Goal: Task Accomplishment & Management: Complete application form

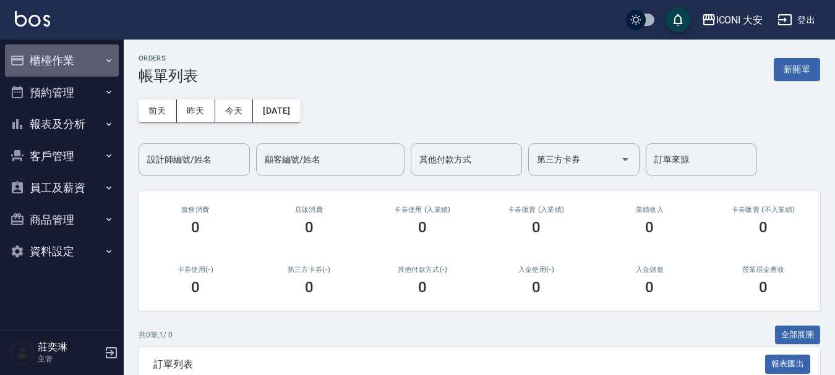
click at [81, 54] on button "櫃檯作業" at bounding box center [62, 61] width 114 height 32
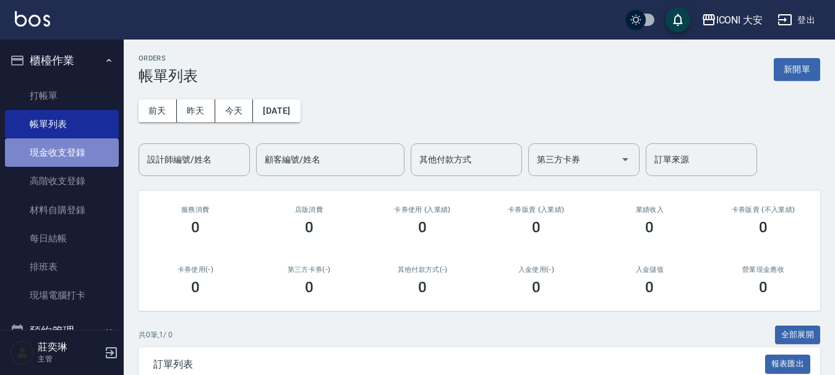
click at [64, 150] on link "現金收支登錄" at bounding box center [62, 153] width 114 height 28
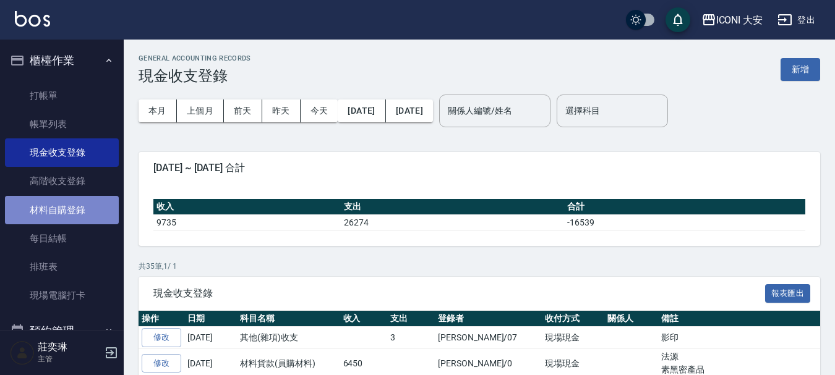
click at [77, 206] on link "材料自購登錄" at bounding box center [62, 210] width 114 height 28
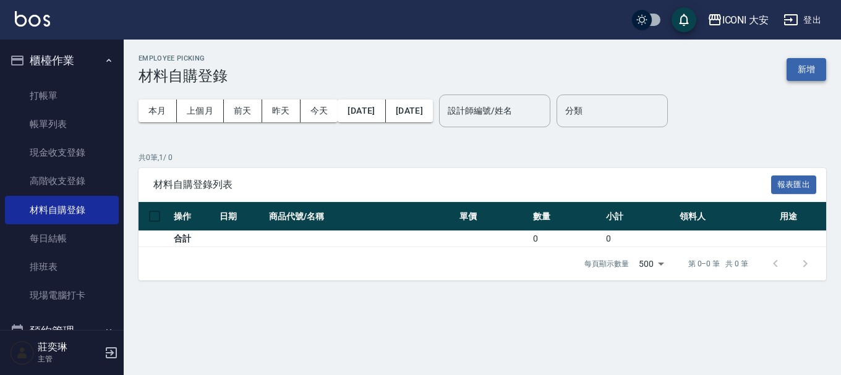
click at [808, 69] on button "新增" at bounding box center [807, 69] width 40 height 23
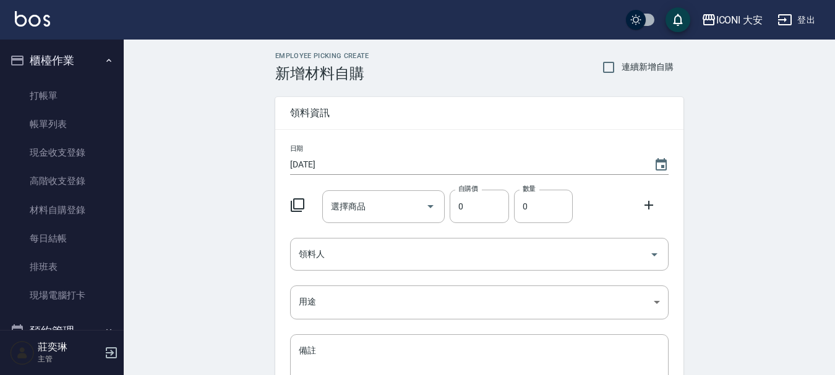
click at [301, 203] on icon at bounding box center [297, 205] width 15 height 15
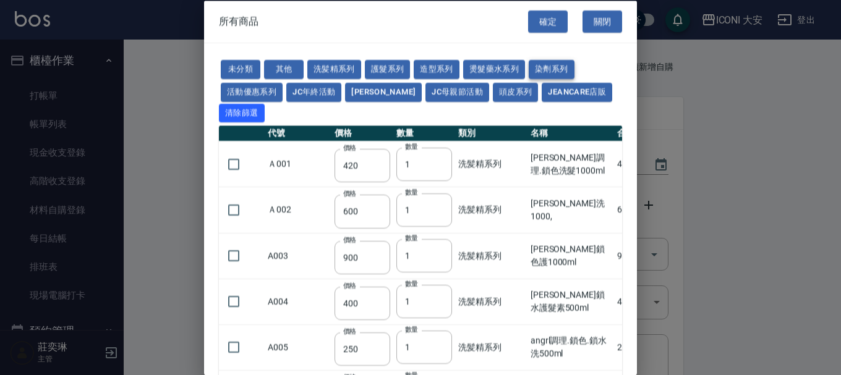
click at [547, 66] on button "染劑系列" at bounding box center [552, 69] width 46 height 19
type input "300"
type input "120"
type input "80"
type input "60"
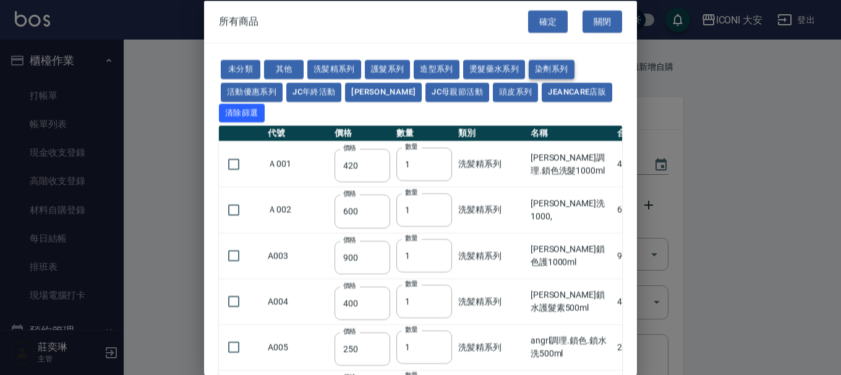
type input "140"
type input "100"
type input "140"
type input "350"
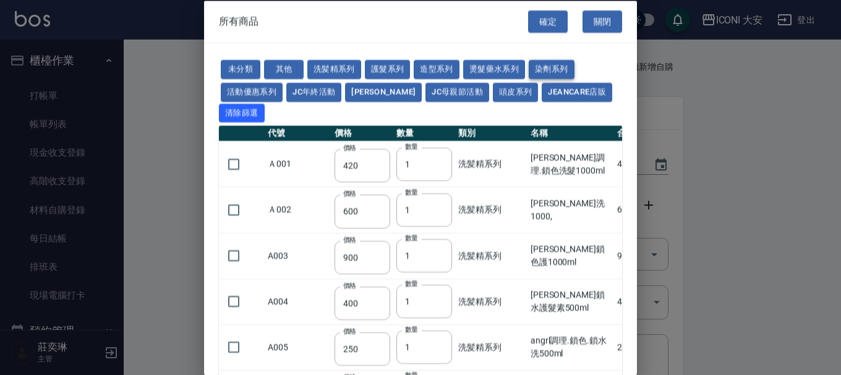
type input "50"
type input "450"
type input "250"
type input "140"
type input "90"
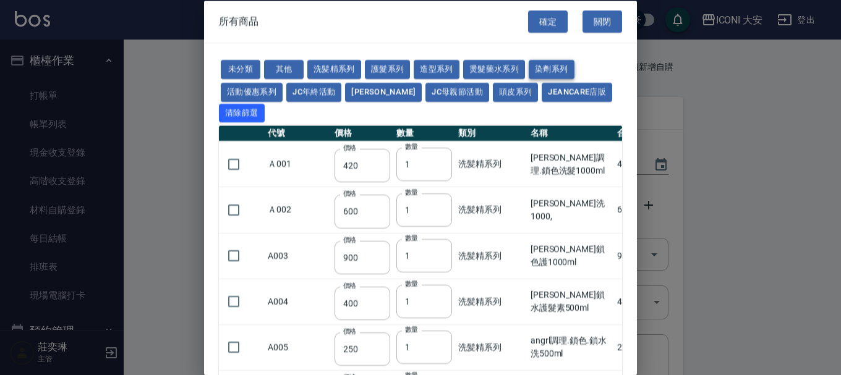
type input "120"
type input "135"
type input "160"
type input "400"
type input "300"
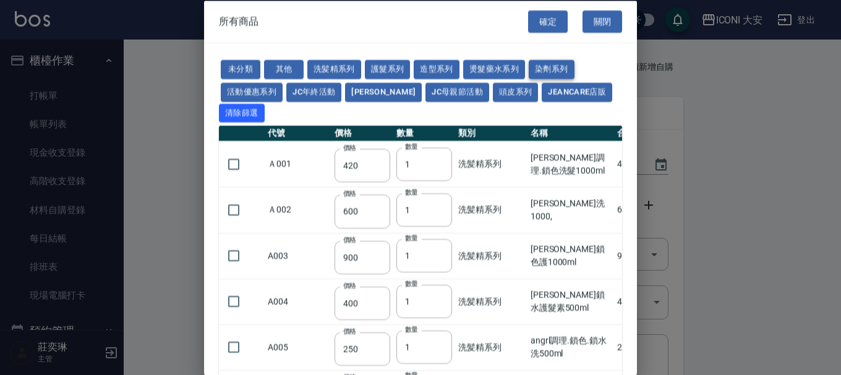
type input "300"
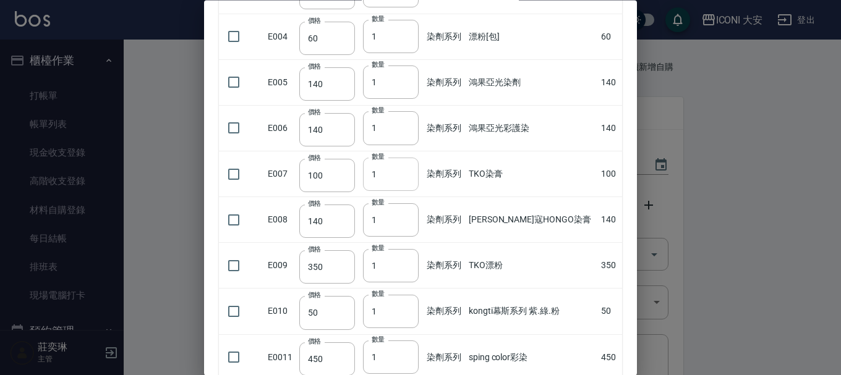
scroll to position [574, 0]
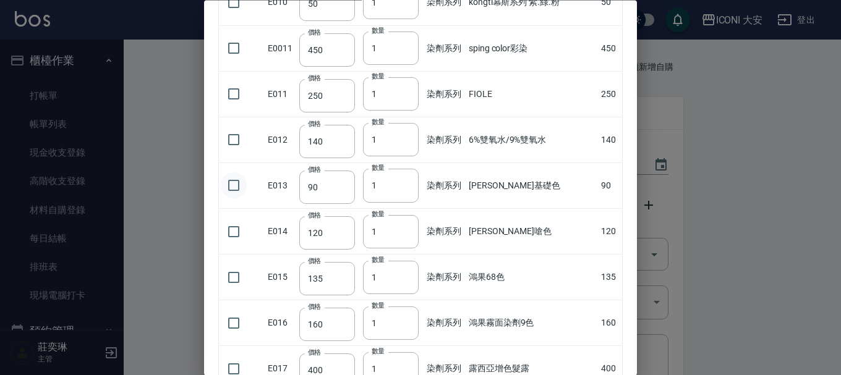
click at [229, 186] on input "checkbox" at bounding box center [234, 186] width 26 height 26
checkbox input "true"
click at [333, 193] on input "90" at bounding box center [327, 187] width 56 height 33
type input "0105"
click at [412, 185] on input "2" at bounding box center [391, 185] width 56 height 33
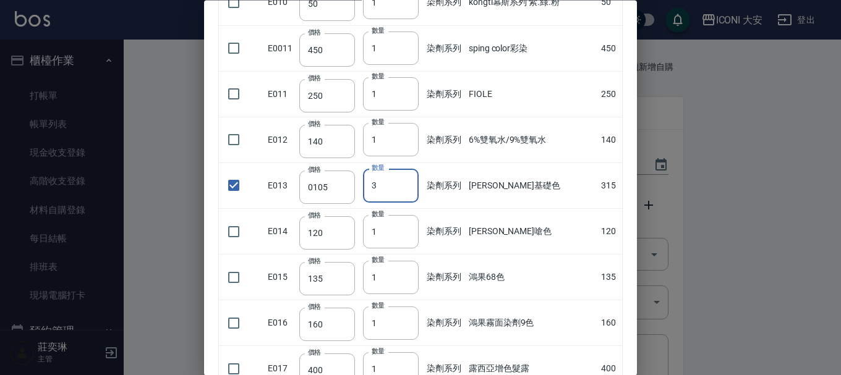
click at [412, 185] on input "3" at bounding box center [391, 185] width 56 height 33
type input "4"
click at [412, 185] on input "4" at bounding box center [391, 185] width 56 height 33
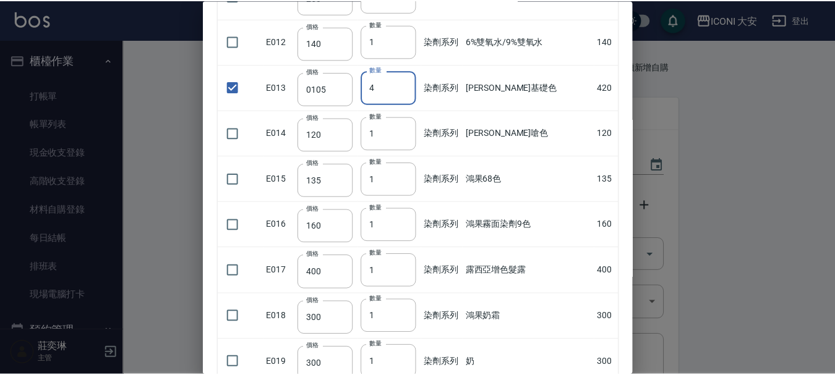
scroll to position [759, 0]
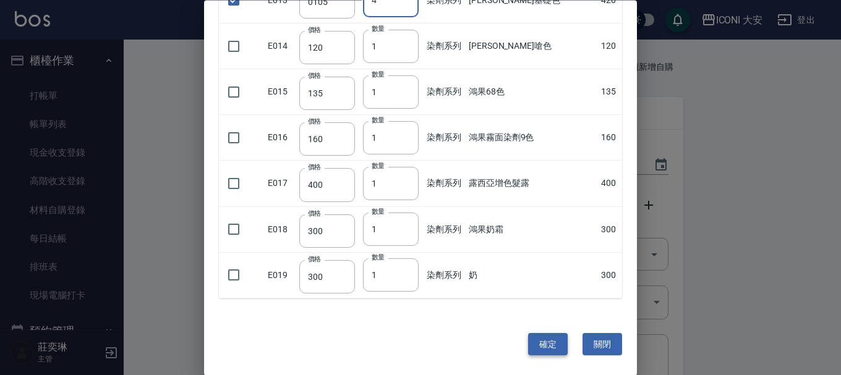
click at [534, 344] on button "確定" at bounding box center [548, 344] width 40 height 23
type input "[PERSON_NAME]基礎色"
type input "105"
type input "4"
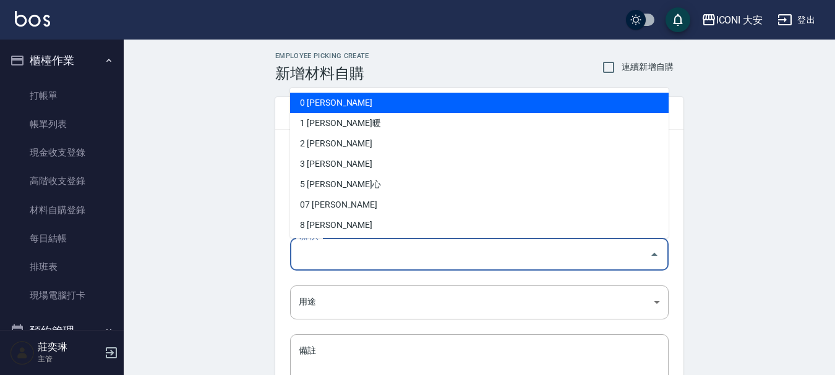
click at [351, 250] on input "領料人" at bounding box center [470, 255] width 349 height 22
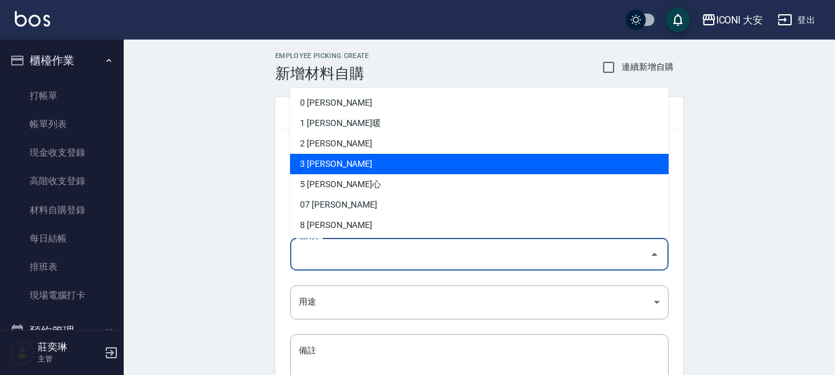
click at [314, 161] on li "3 [PERSON_NAME]" at bounding box center [479, 164] width 378 height 20
type input "郭明旗"
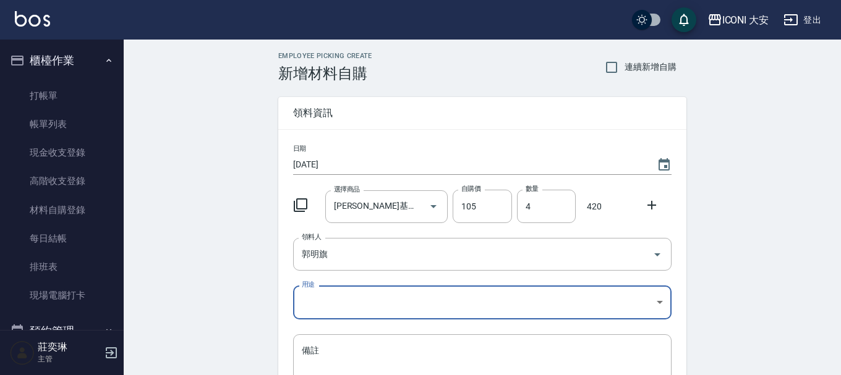
click at [347, 301] on body "ICONI 大安 登出 櫃檯作業 打帳單 帳單列表 現金收支登錄 高階收支登錄 材料自購登錄 每日結帳 排班表 現場電腦打卡 預約管理 預約管理 單日預約紀錄…" at bounding box center [420, 255] width 841 height 510
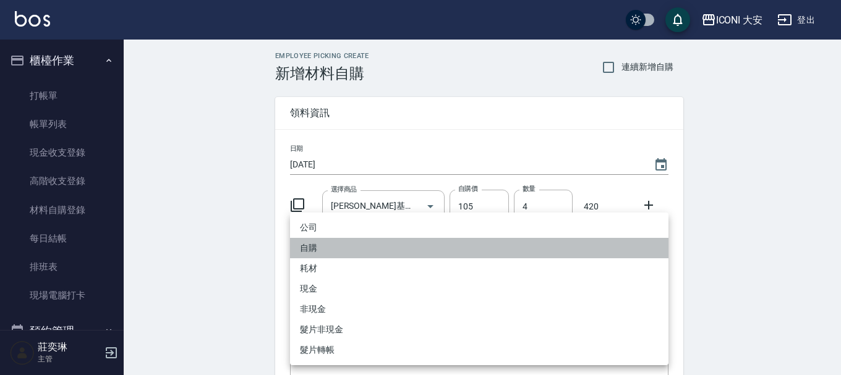
click at [313, 245] on li "自購" at bounding box center [479, 248] width 378 height 20
type input "自購"
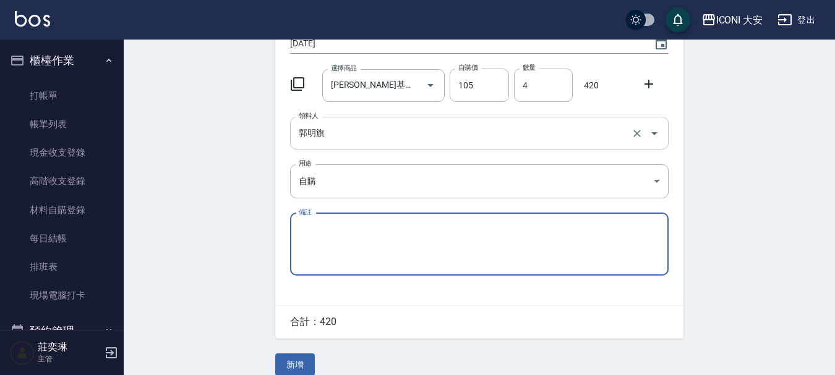
scroll to position [136, 0]
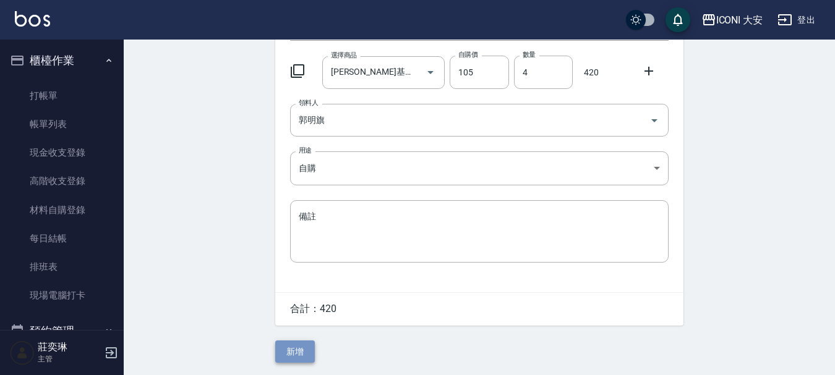
click at [297, 351] on button "新增" at bounding box center [295, 352] width 40 height 23
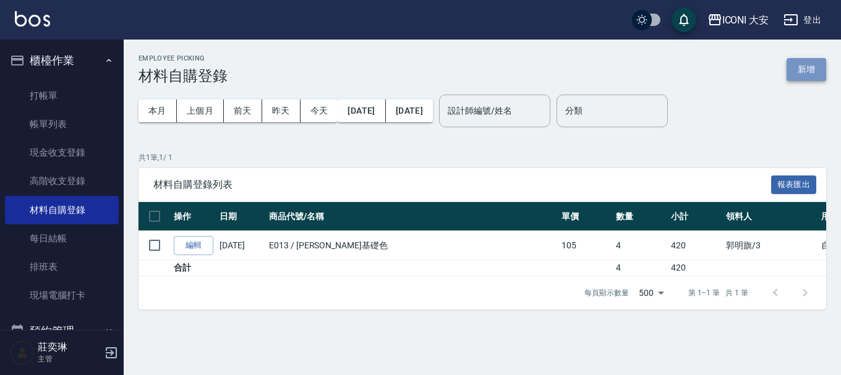
click at [795, 69] on button "新增" at bounding box center [807, 69] width 40 height 23
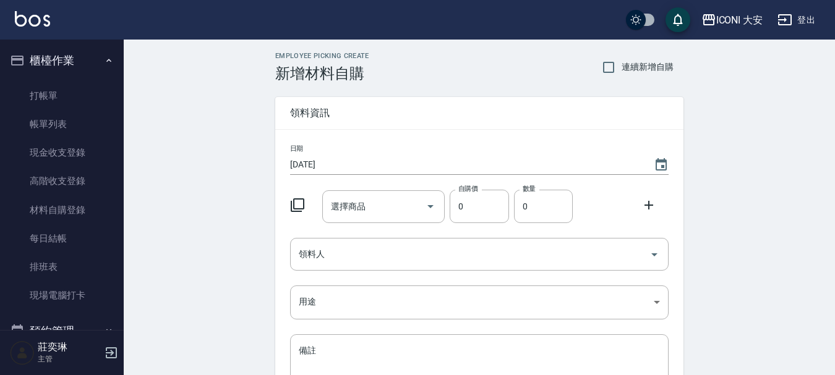
click at [298, 200] on icon at bounding box center [297, 205] width 15 height 15
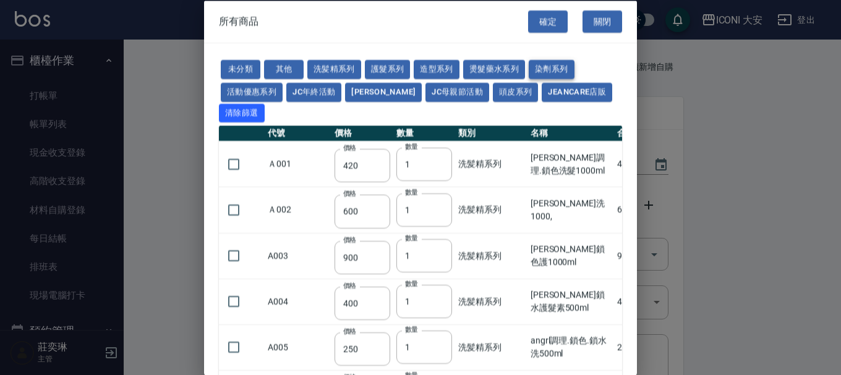
click at [542, 66] on button "染劑系列" at bounding box center [552, 69] width 46 height 19
type input "300"
type input "120"
type input "80"
type input "60"
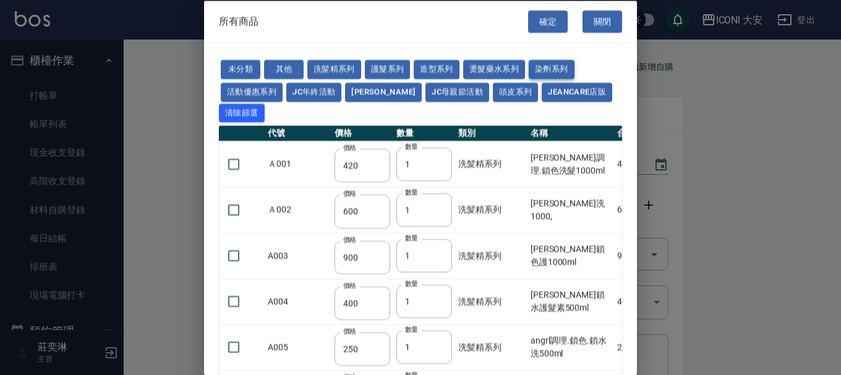
type input "140"
type input "100"
type input "140"
type input "350"
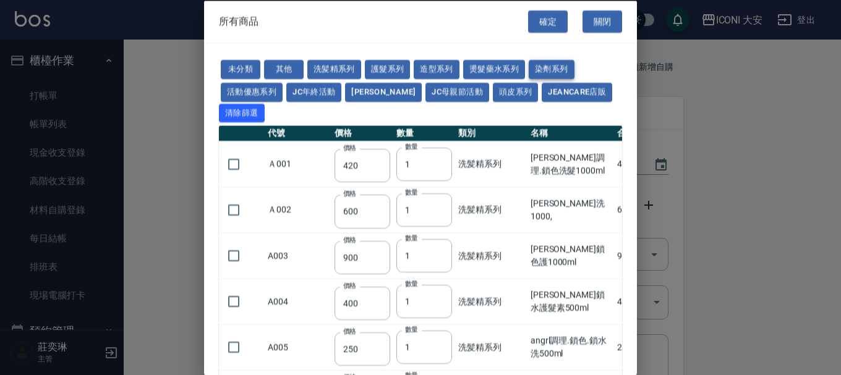
type input "50"
type input "450"
type input "250"
type input "140"
type input "90"
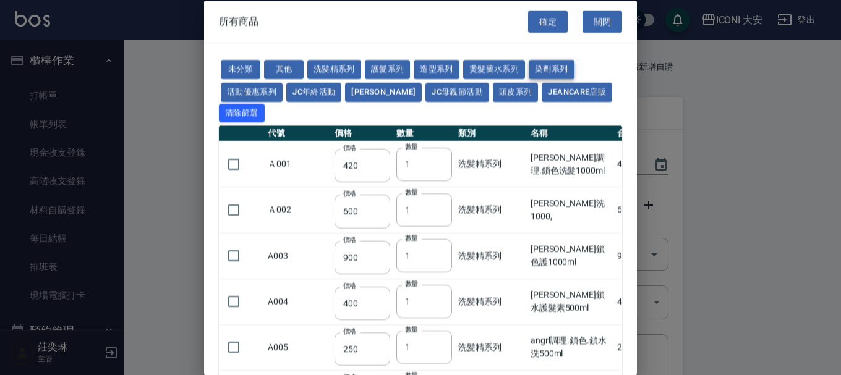
type input "120"
type input "135"
type input "160"
type input "400"
type input "300"
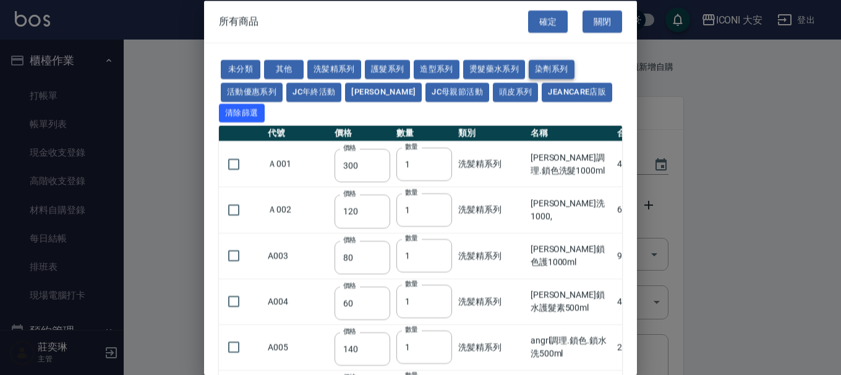
type input "300"
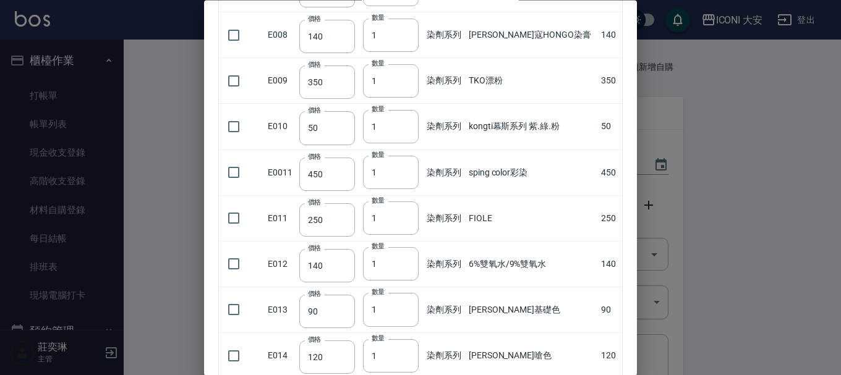
scroll to position [680, 0]
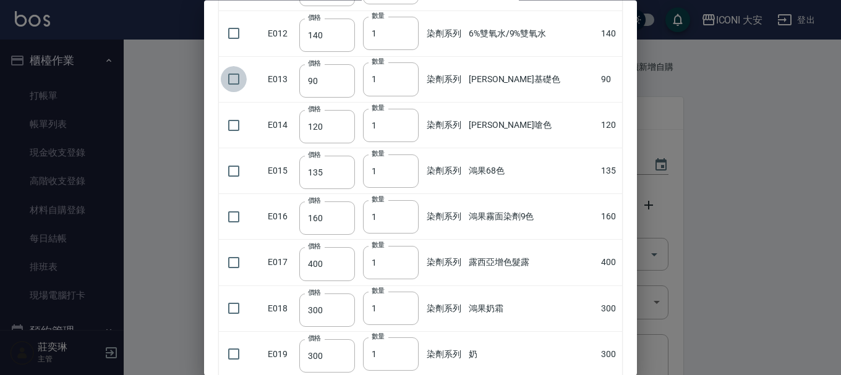
click at [237, 83] on input "checkbox" at bounding box center [234, 80] width 26 height 26
checkbox input "true"
click at [323, 84] on input "90" at bounding box center [327, 80] width 56 height 33
type input "0105"
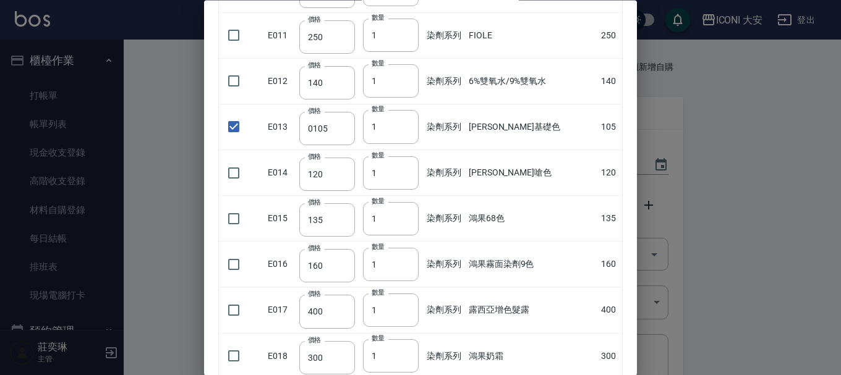
scroll to position [618, 0]
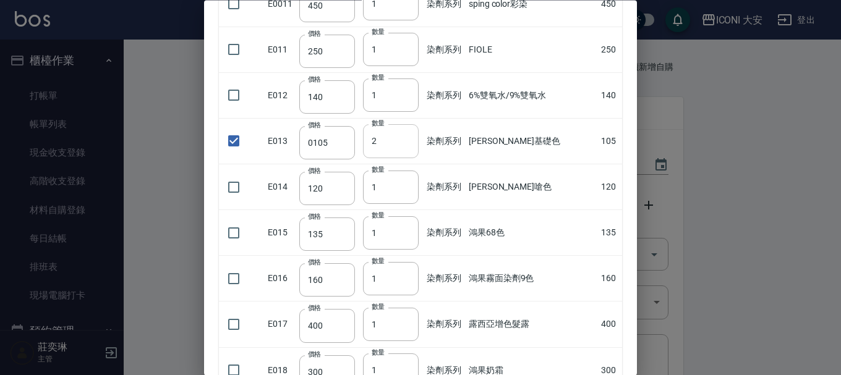
type input "2"
click at [412, 137] on input "2" at bounding box center [391, 141] width 56 height 33
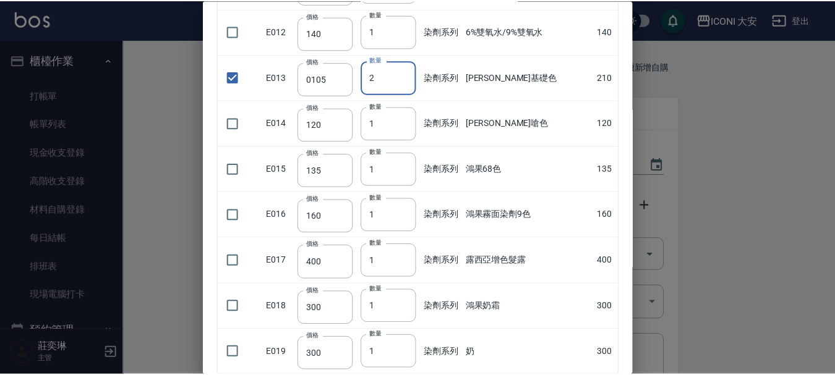
scroll to position [759, 0]
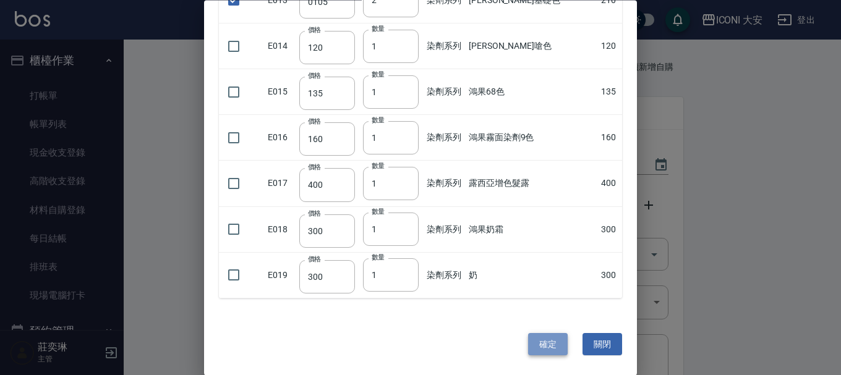
click at [531, 342] on button "確定" at bounding box center [548, 344] width 40 height 23
type input "[PERSON_NAME]基礎色"
type input "105"
type input "2"
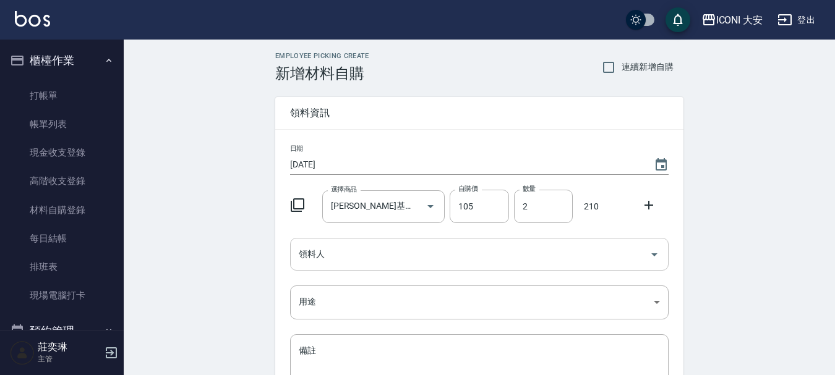
click at [356, 249] on input "領料人" at bounding box center [470, 255] width 349 height 22
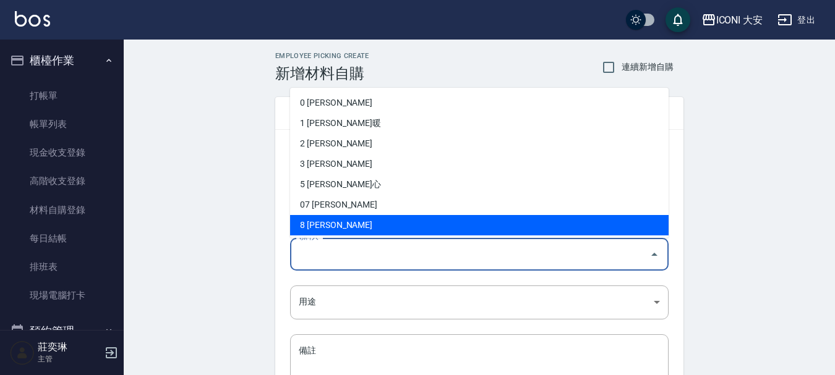
click at [339, 229] on li "8 [PERSON_NAME]" at bounding box center [479, 225] width 378 height 20
type input "莊奕琳"
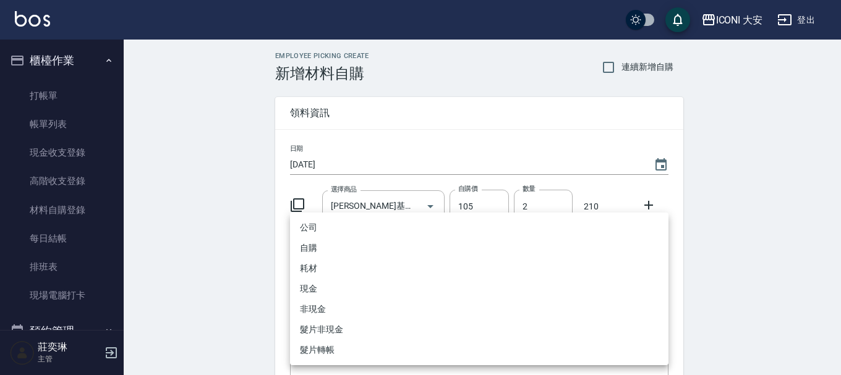
click at [365, 301] on body "ICONI 大安 登出 櫃檯作業 打帳單 帳單列表 現金收支登錄 高階收支登錄 材料自購登錄 每日結帳 排班表 現場電腦打卡 預約管理 預約管理 單日預約紀錄…" at bounding box center [420, 255] width 841 height 510
click at [317, 244] on li "自購" at bounding box center [479, 248] width 378 height 20
type input "自購"
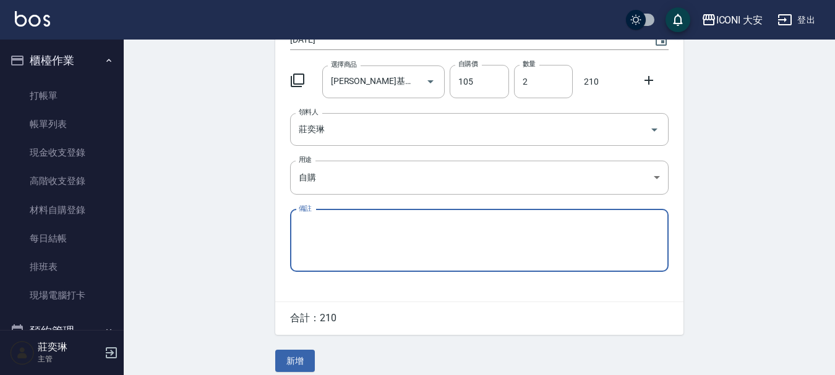
scroll to position [136, 0]
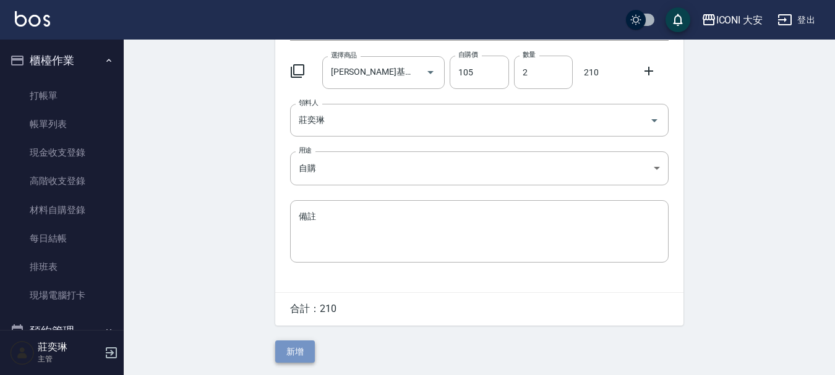
click at [299, 345] on button "新增" at bounding box center [295, 352] width 40 height 23
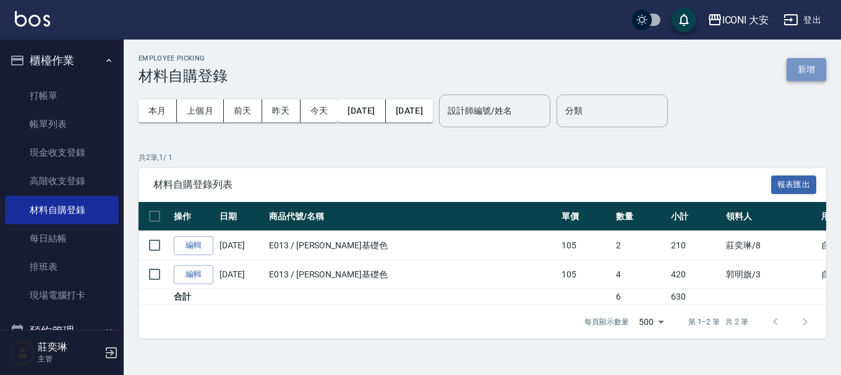
click at [805, 63] on button "新增" at bounding box center [807, 69] width 40 height 23
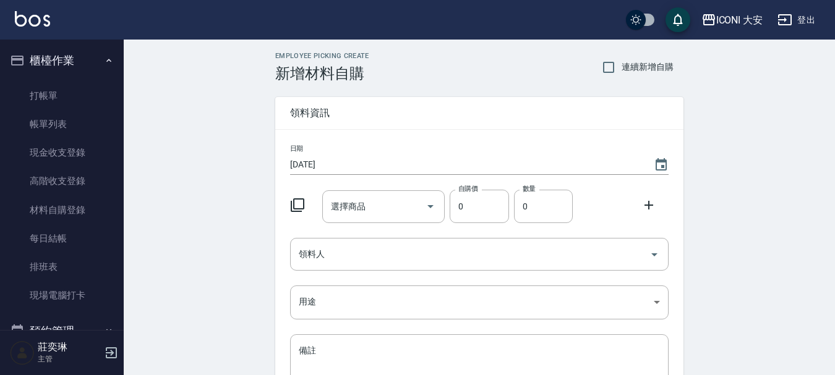
click at [305, 203] on div at bounding box center [301, 204] width 32 height 22
click at [302, 205] on icon at bounding box center [297, 205] width 15 height 15
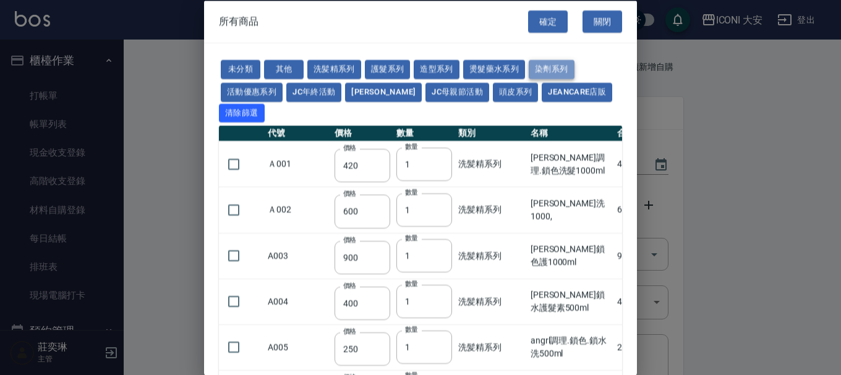
click at [557, 67] on button "染劑系列" at bounding box center [552, 69] width 46 height 19
type input "300"
type input "120"
type input "80"
type input "60"
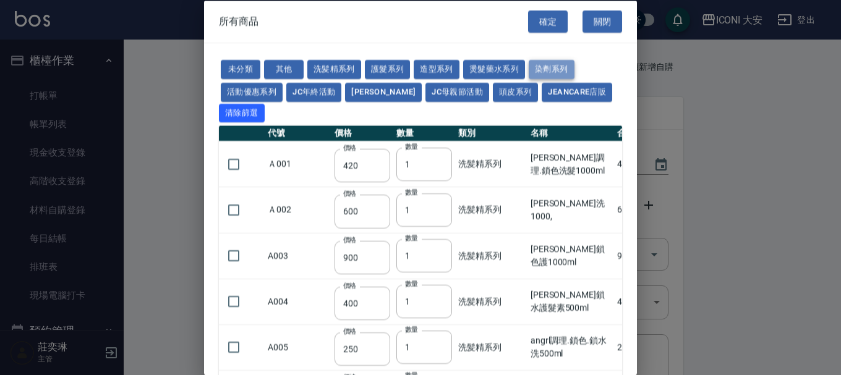
type input "140"
type input "100"
type input "140"
type input "350"
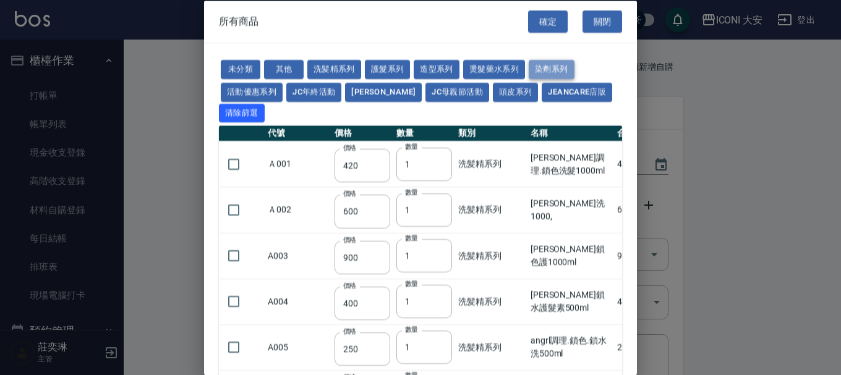
type input "50"
type input "450"
type input "250"
type input "140"
type input "90"
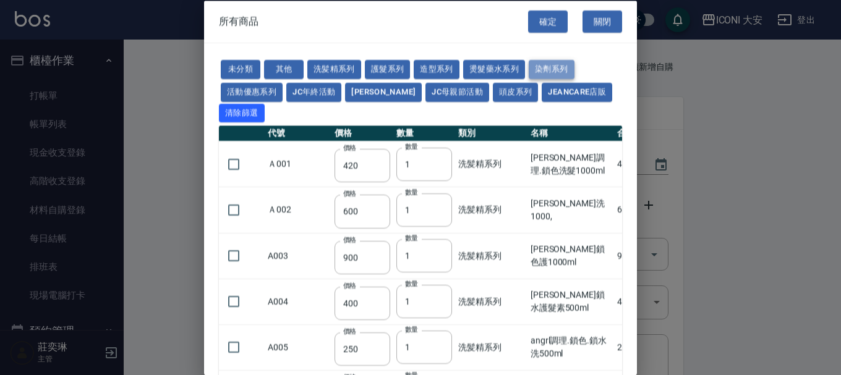
type input "120"
type input "135"
type input "160"
type input "400"
type input "300"
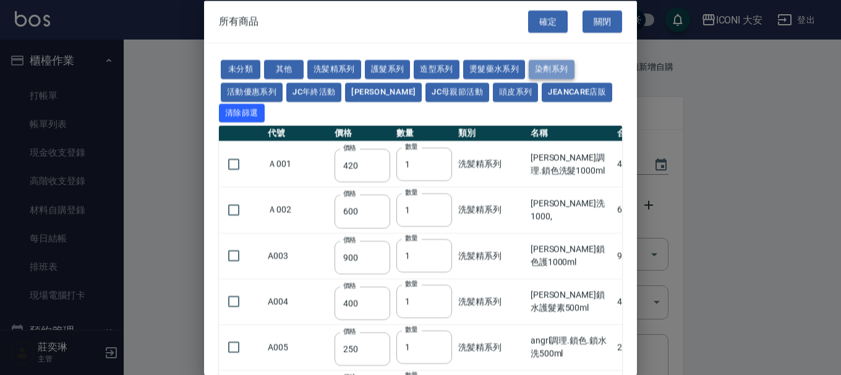
type input "300"
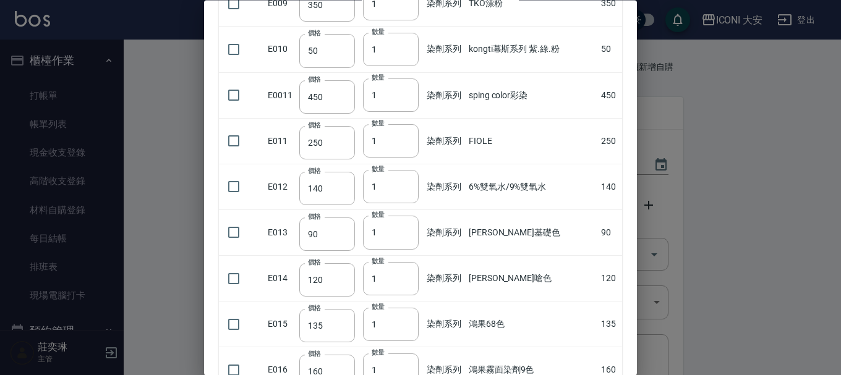
scroll to position [680, 0]
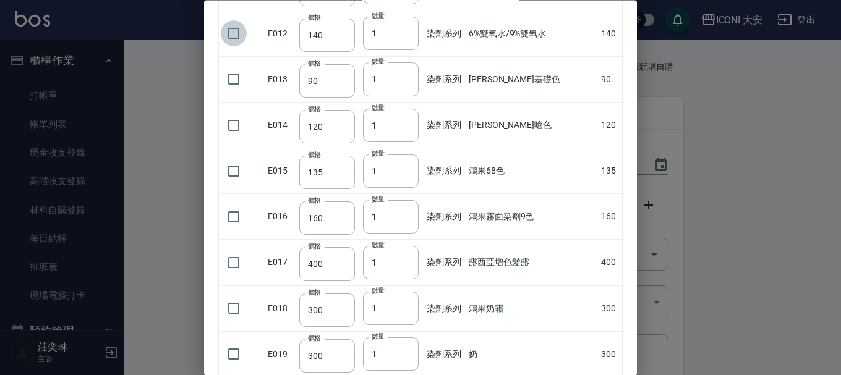
click at [234, 32] on input "checkbox" at bounding box center [234, 34] width 26 height 26
checkbox input "true"
click at [369, 24] on td "數量 1 數量" at bounding box center [392, 34] width 64 height 46
click at [332, 33] on input "140" at bounding box center [327, 35] width 56 height 33
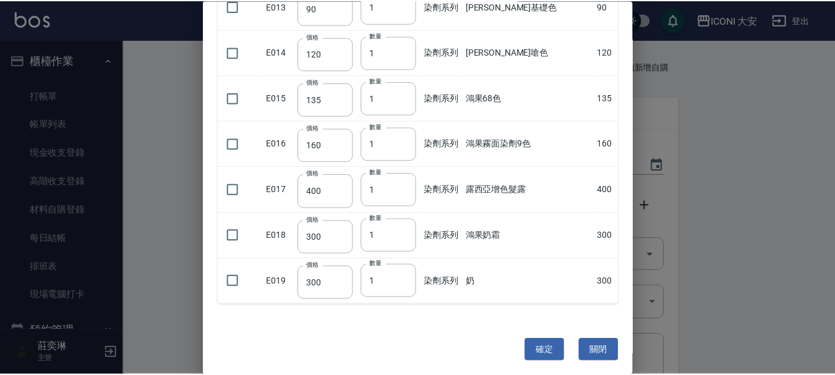
scroll to position [759, 0]
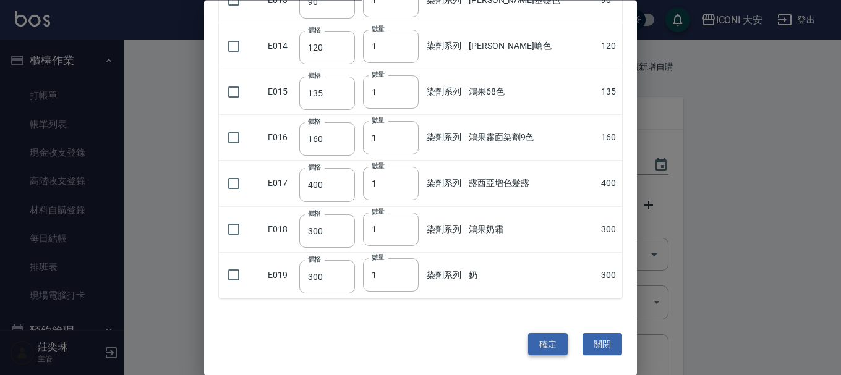
type input "0105"
click at [544, 349] on button "確定" at bounding box center [548, 344] width 40 height 23
type input "6%雙氧水/9%雙氧水"
type input "105"
type input "1"
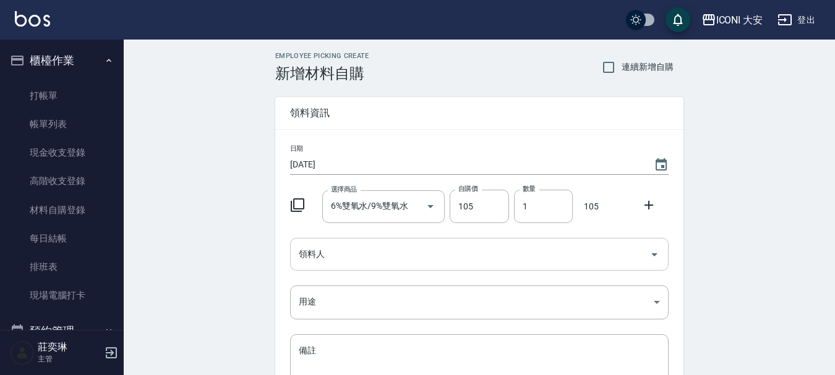
click at [342, 263] on input "領料人" at bounding box center [470, 255] width 349 height 22
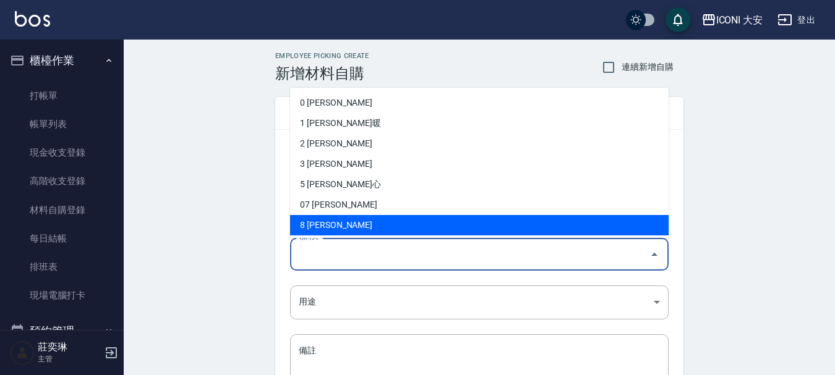
click at [328, 231] on li "8 [PERSON_NAME]" at bounding box center [479, 225] width 378 height 20
type input "莊奕琳"
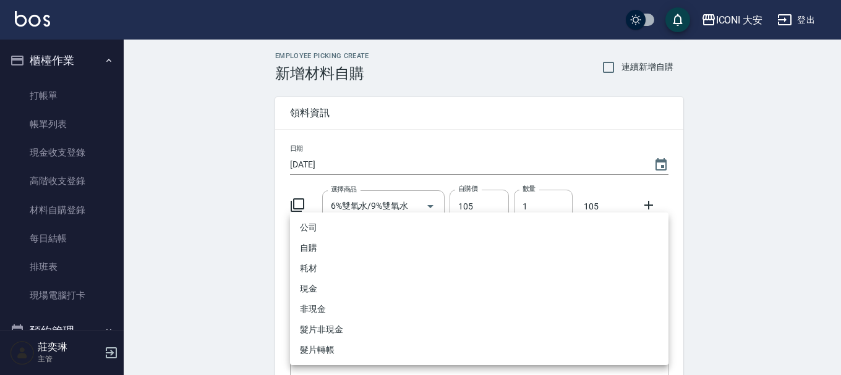
click at [333, 300] on body "ICONI 大安 登出 櫃檯作業 打帳單 帳單列表 現金收支登錄 高階收支登錄 材料自購登錄 每日結帳 排班表 現場電腦打卡 預約管理 預約管理 單日預約紀錄…" at bounding box center [420, 255] width 841 height 510
click at [314, 250] on li "自購" at bounding box center [479, 248] width 378 height 20
type input "自購"
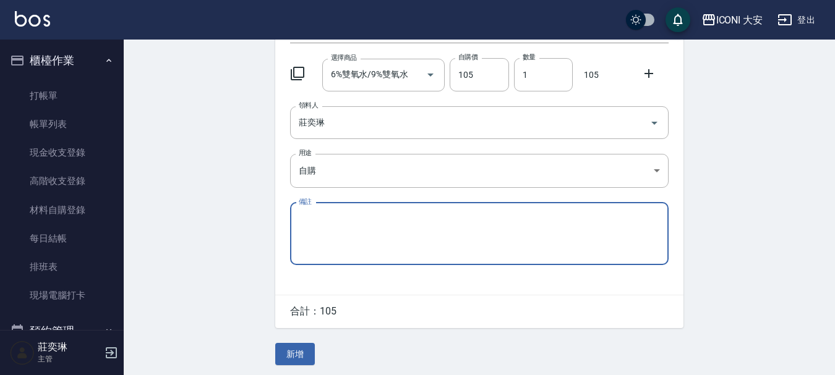
scroll to position [136, 0]
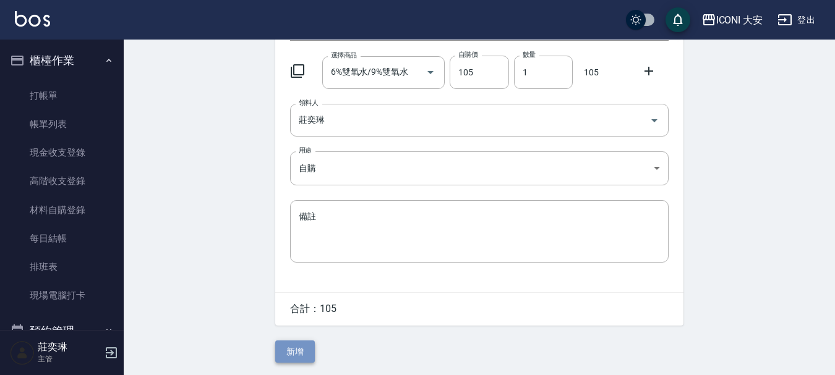
click at [302, 346] on button "新增" at bounding box center [295, 352] width 40 height 23
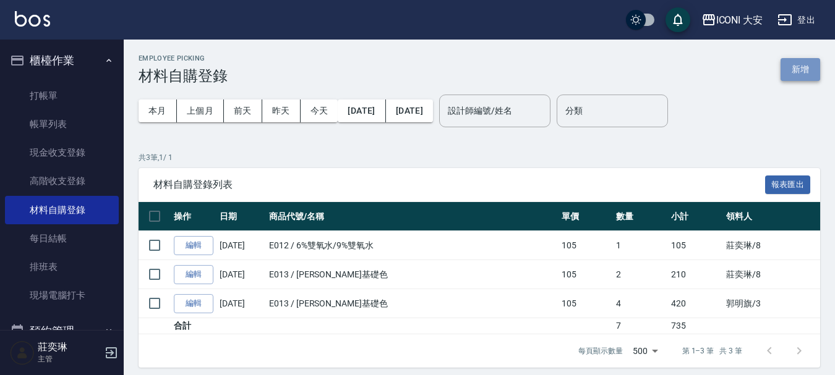
click at [805, 75] on button "新增" at bounding box center [800, 69] width 40 height 23
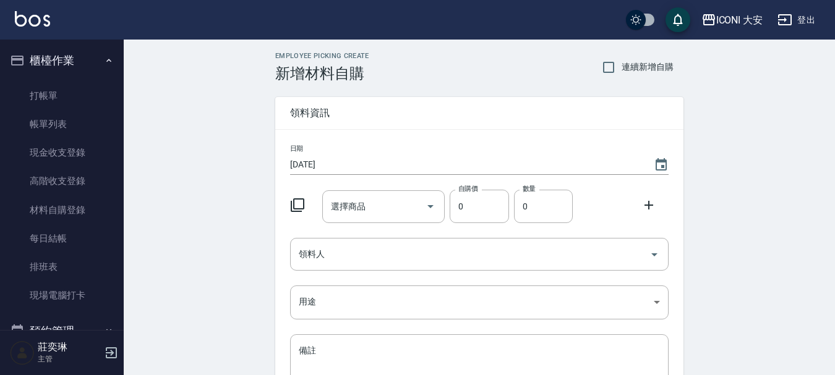
click at [291, 203] on icon at bounding box center [298, 206] width 14 height 14
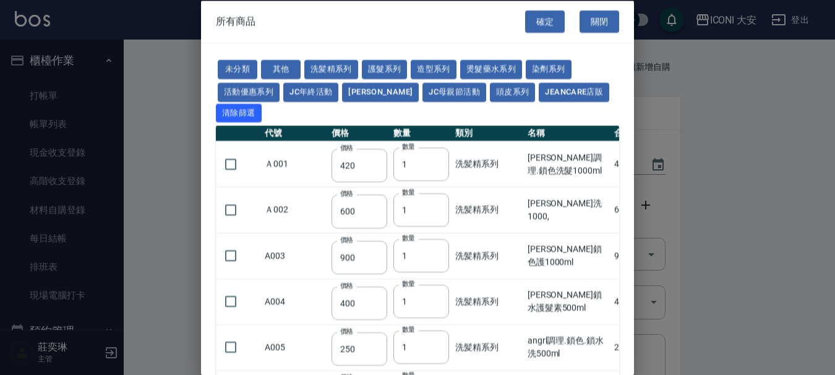
click at [302, 203] on td "Ａ002" at bounding box center [295, 210] width 67 height 46
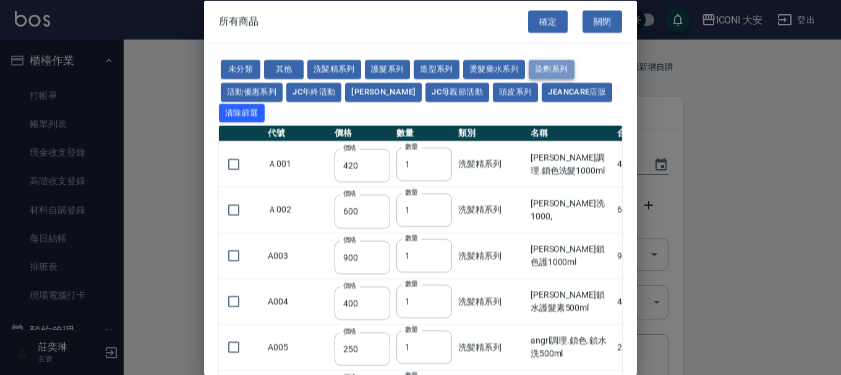
click at [557, 69] on button "染劑系列" at bounding box center [552, 69] width 46 height 19
type input "300"
type input "120"
type input "80"
type input "60"
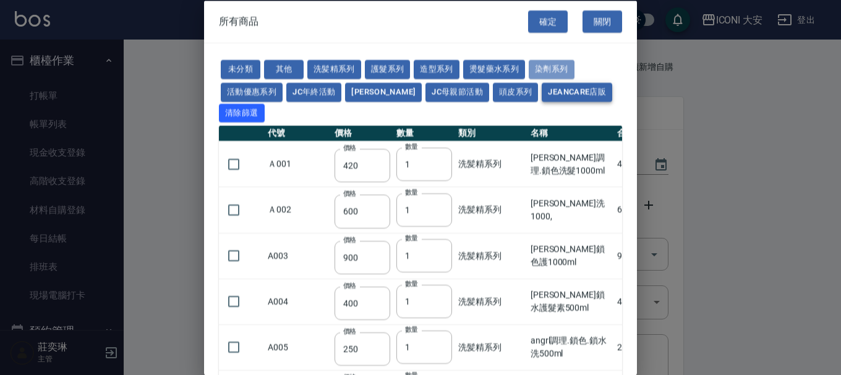
type input "140"
type input "100"
type input "140"
type input "350"
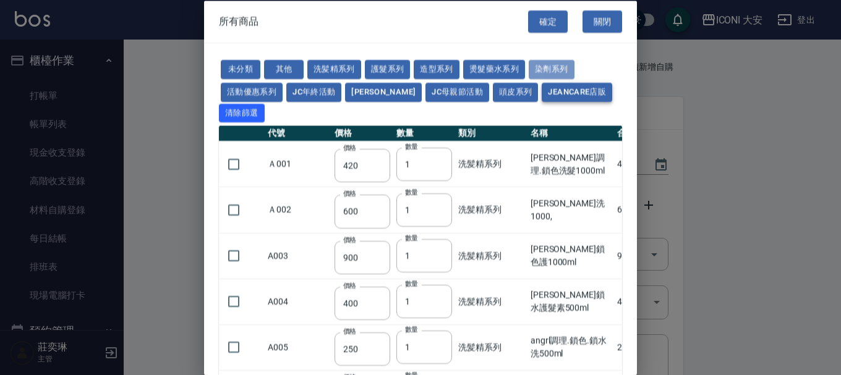
type input "50"
type input "450"
type input "250"
type input "140"
type input "90"
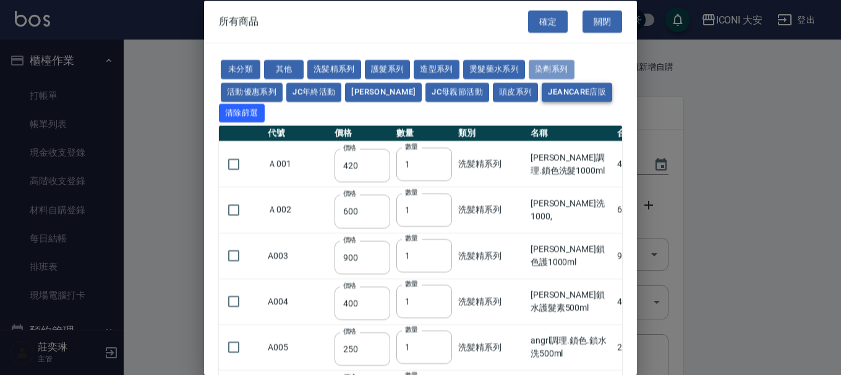
type input "120"
type input "135"
type input "160"
type input "400"
type input "300"
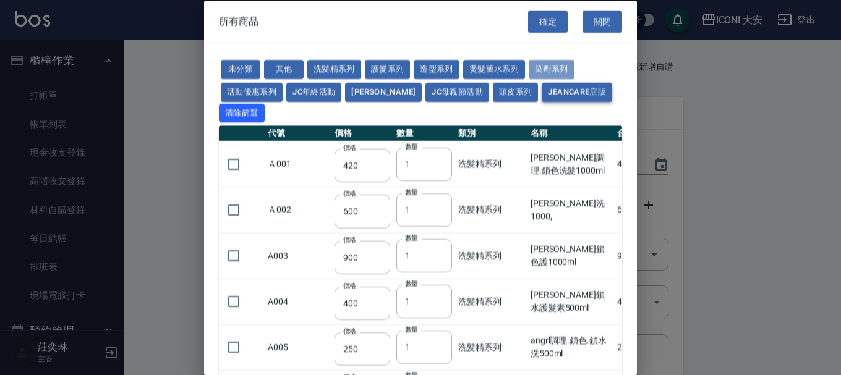
type input "300"
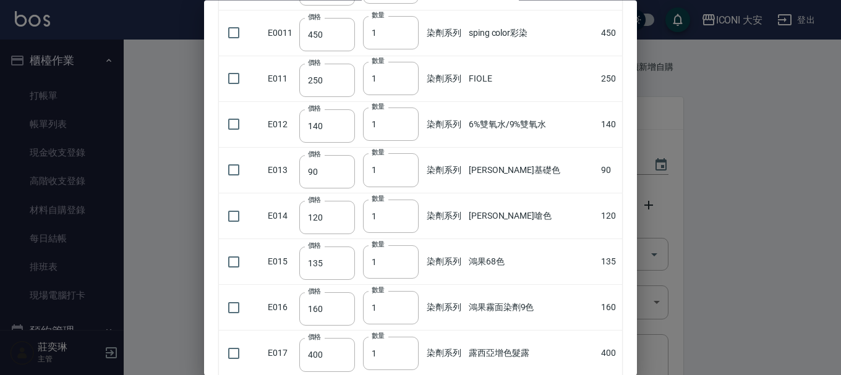
scroll to position [512, 0]
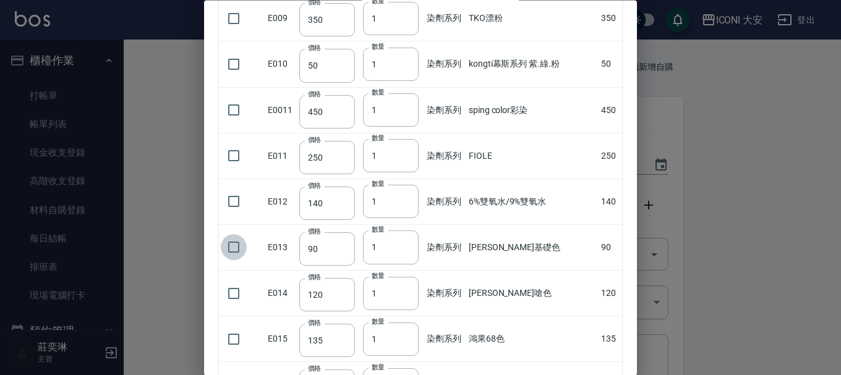
click at [237, 250] on input "checkbox" at bounding box center [234, 248] width 26 height 26
checkbox input "true"
click at [346, 251] on input "90" at bounding box center [327, 249] width 56 height 33
type input "0105"
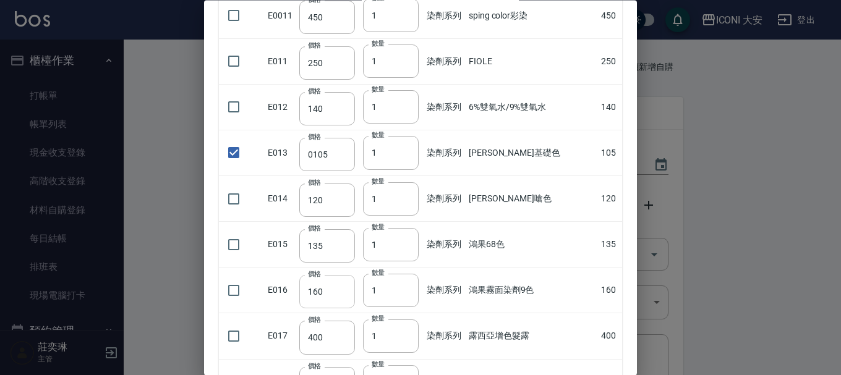
scroll to position [574, 0]
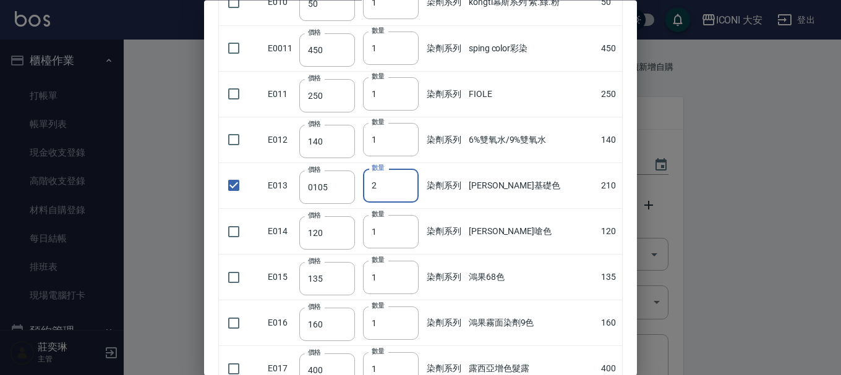
type input "2"
click at [411, 182] on input "2" at bounding box center [391, 185] width 56 height 33
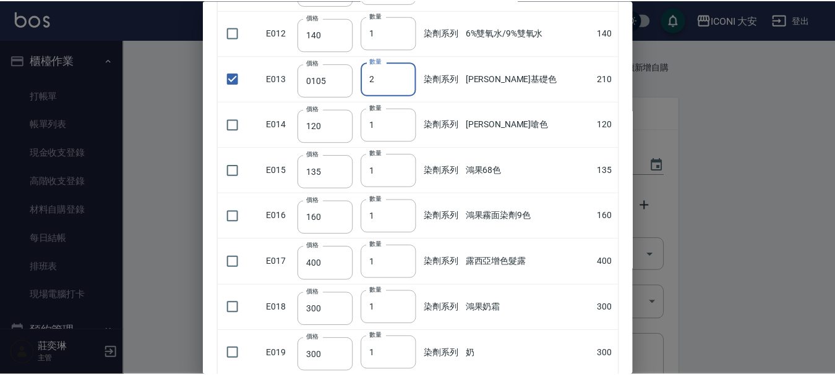
scroll to position [759, 0]
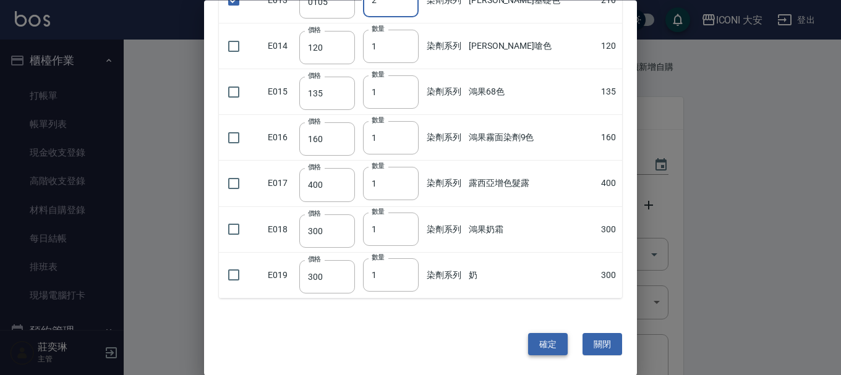
click at [532, 344] on button "確定" at bounding box center [548, 344] width 40 height 23
type input "[PERSON_NAME]基礎色"
type input "105"
type input "2"
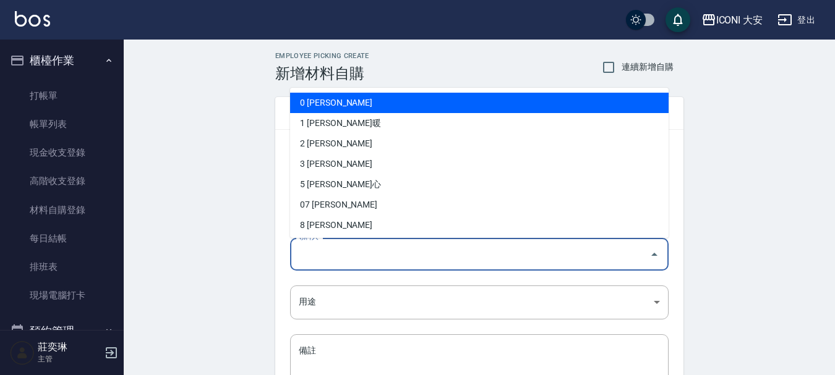
click at [352, 249] on input "領料人" at bounding box center [470, 255] width 349 height 22
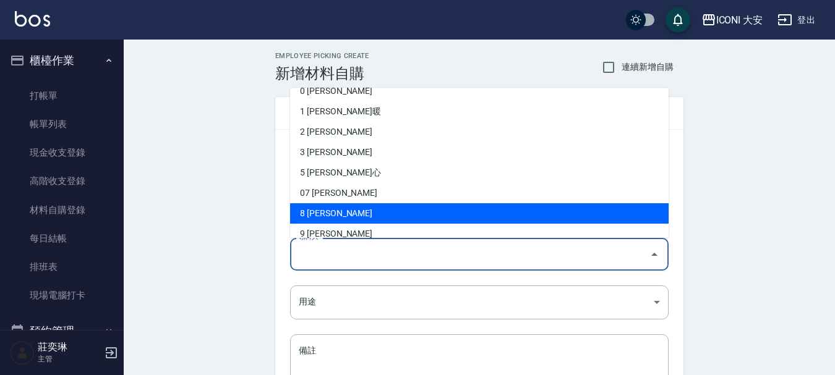
scroll to position [23, 0]
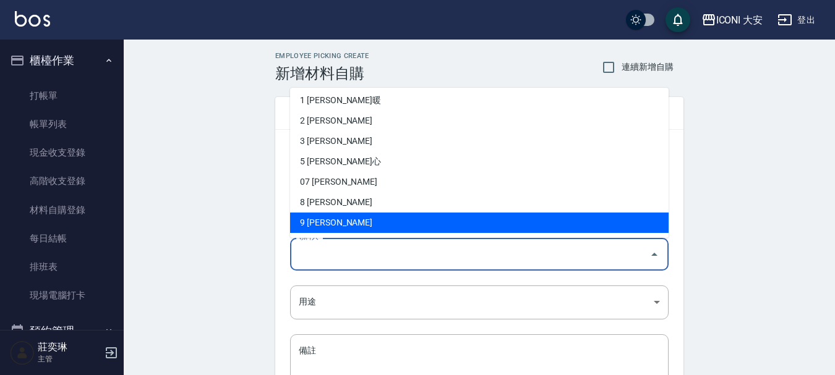
click at [341, 224] on li "9 [PERSON_NAME]" at bounding box center [479, 223] width 378 height 20
type input "陳姿琪"
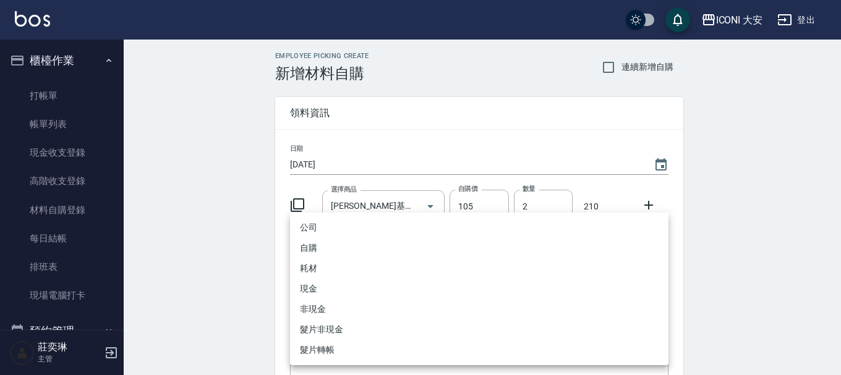
click at [327, 299] on body "ICONI 大安 登出 櫃檯作業 打帳單 帳單列表 現金收支登錄 高階收支登錄 材料自購登錄 每日結帳 排班表 現場電腦打卡 預約管理 預約管理 單日預約紀錄…" at bounding box center [420, 255] width 841 height 510
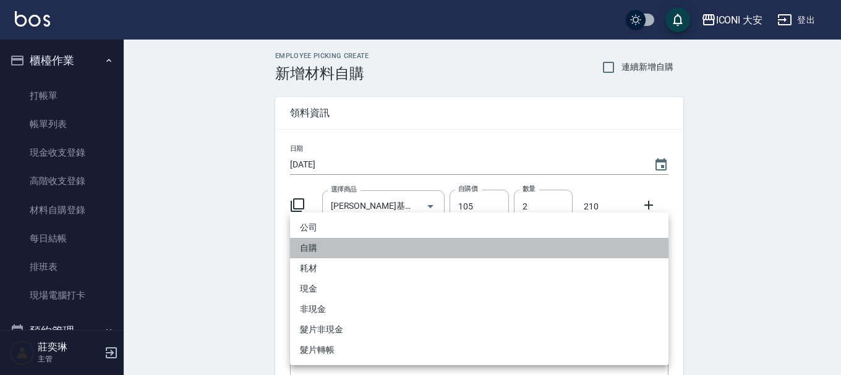
click at [325, 248] on li "自購" at bounding box center [479, 248] width 378 height 20
type input "自購"
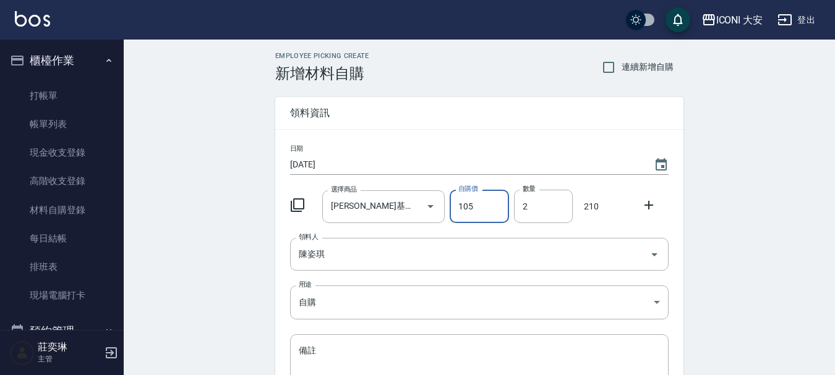
click at [499, 208] on input "105" at bounding box center [479, 206] width 59 height 33
click at [544, 211] on input "2" at bounding box center [543, 206] width 59 height 33
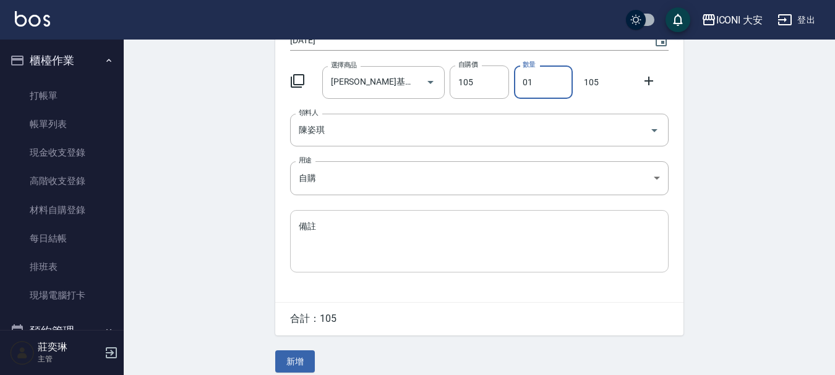
scroll to position [136, 0]
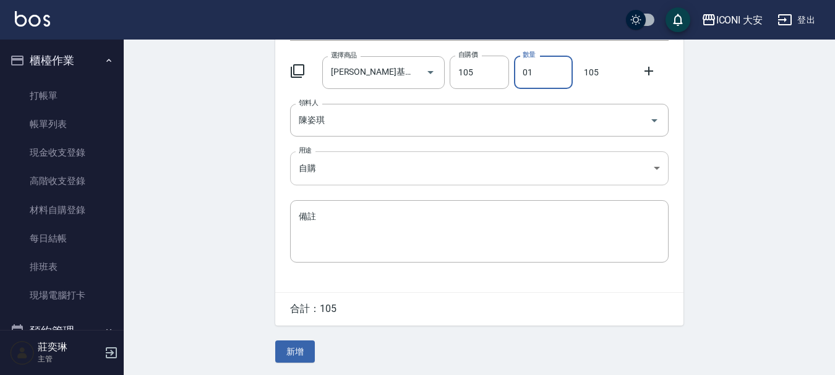
type input "01"
click at [326, 160] on body "ICONI 大安 登出 櫃檯作業 打帳單 帳單列表 現金收支登錄 高階收支登錄 材料自購登錄 每日結帳 排班表 現場電腦打卡 預約管理 預約管理 單日預約紀錄…" at bounding box center [420, 121] width 841 height 510
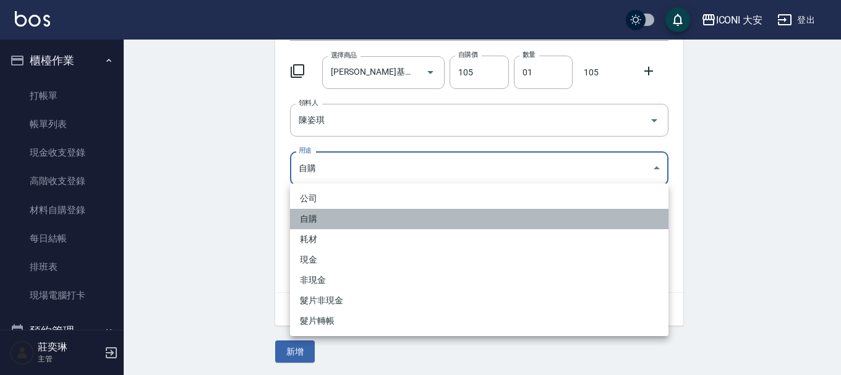
click at [329, 218] on li "自購" at bounding box center [479, 219] width 378 height 20
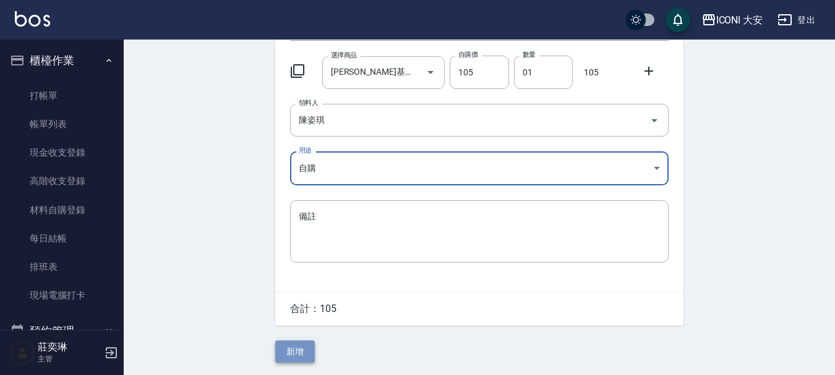
click at [297, 346] on button "新增" at bounding box center [295, 352] width 40 height 23
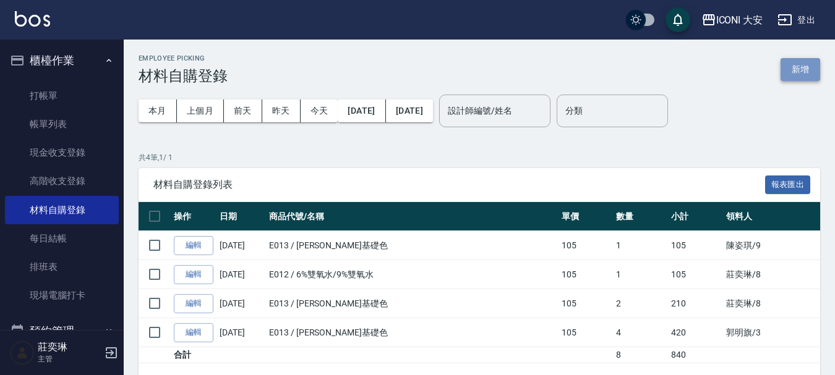
click at [802, 72] on button "新增" at bounding box center [800, 69] width 40 height 23
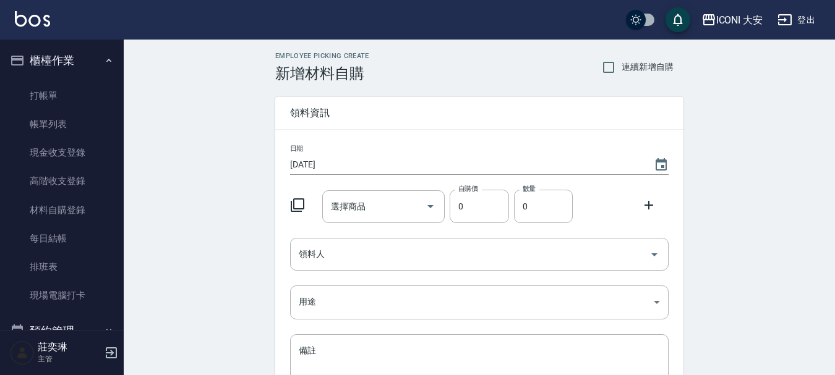
click at [298, 201] on icon at bounding box center [297, 205] width 15 height 15
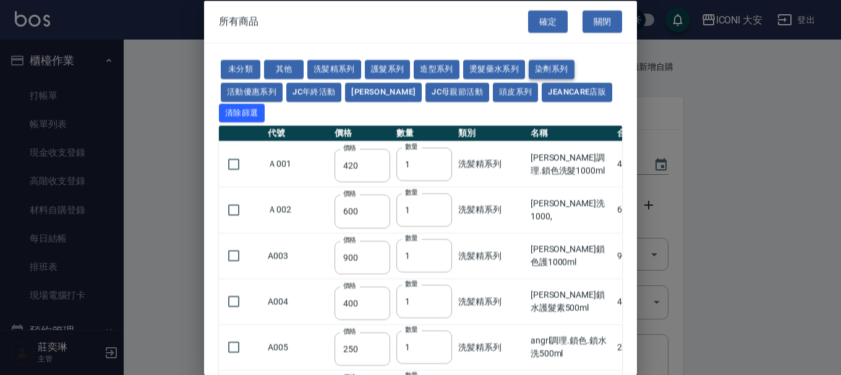
click at [549, 66] on button "染劑系列" at bounding box center [552, 69] width 46 height 19
type input "300"
type input "120"
type input "80"
type input "60"
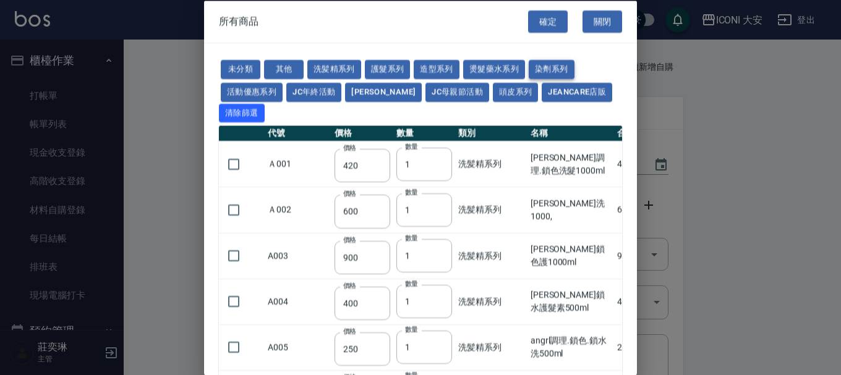
type input "140"
type input "100"
type input "140"
type input "350"
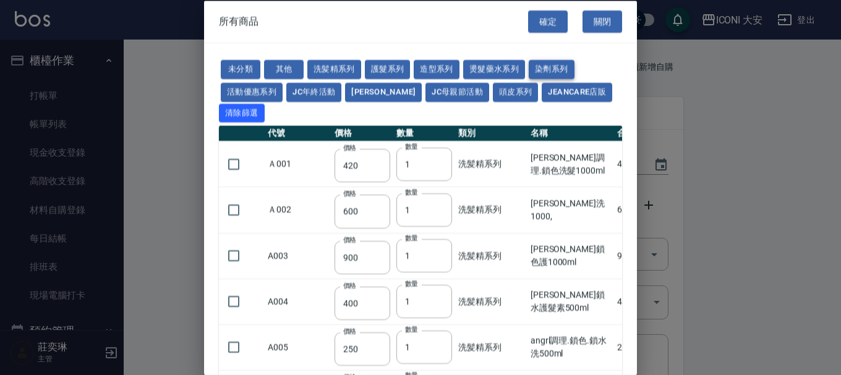
type input "50"
type input "450"
type input "250"
type input "140"
type input "90"
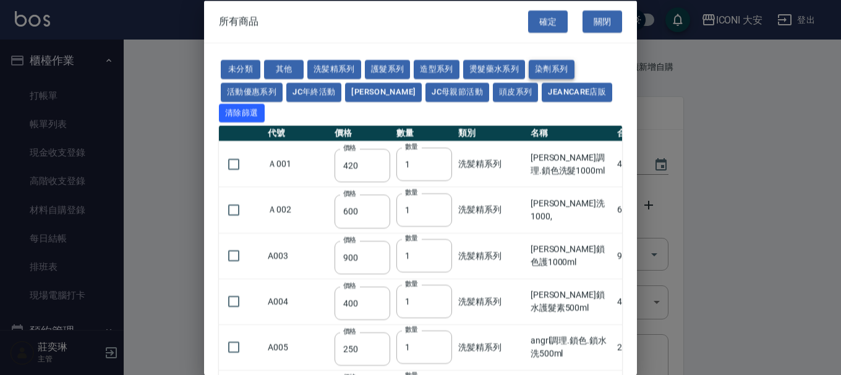
type input "120"
type input "135"
type input "160"
type input "400"
type input "300"
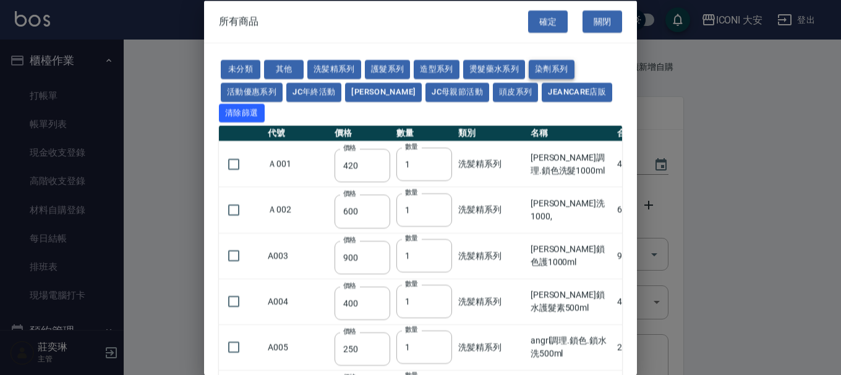
type input "300"
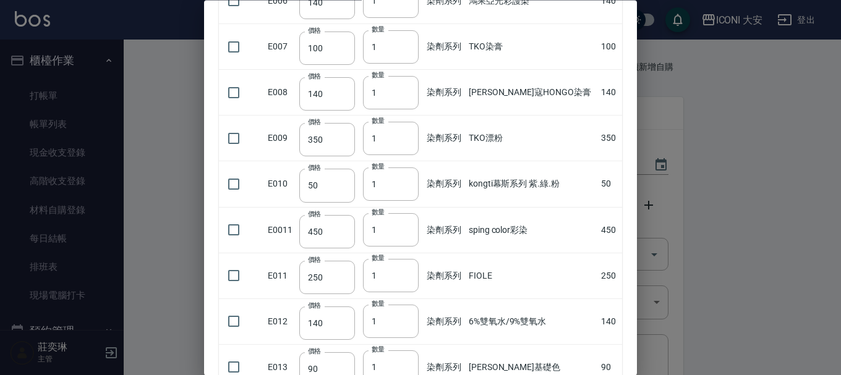
scroll to position [495, 0]
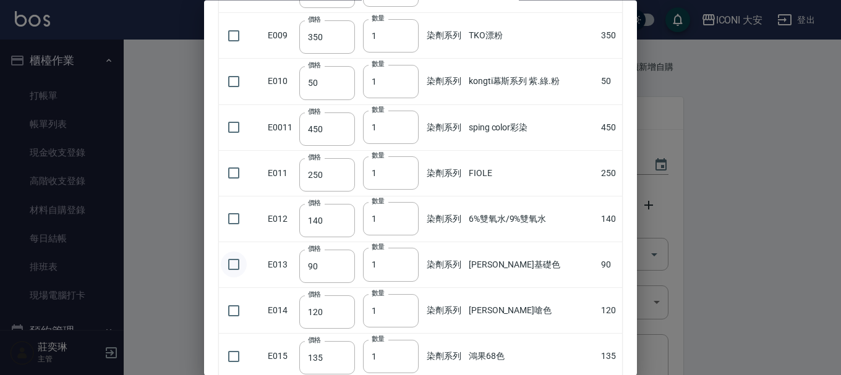
click at [235, 260] on input "checkbox" at bounding box center [234, 265] width 26 height 26
checkbox input "true"
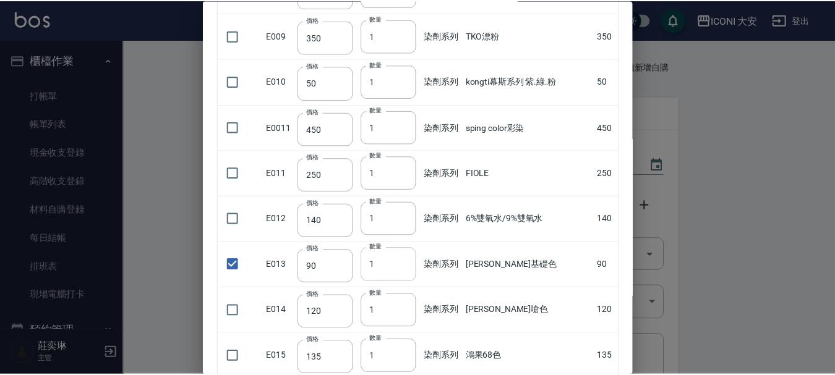
scroll to position [759, 0]
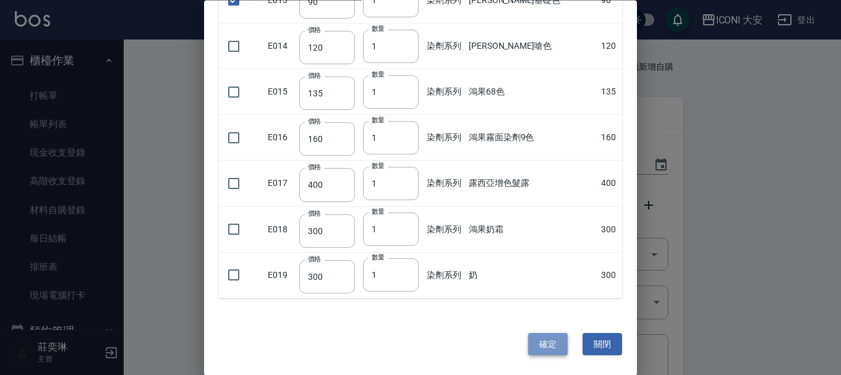
click at [542, 348] on button "確定" at bounding box center [548, 344] width 40 height 23
type input "[PERSON_NAME]基礎色"
type input "90"
type input "1"
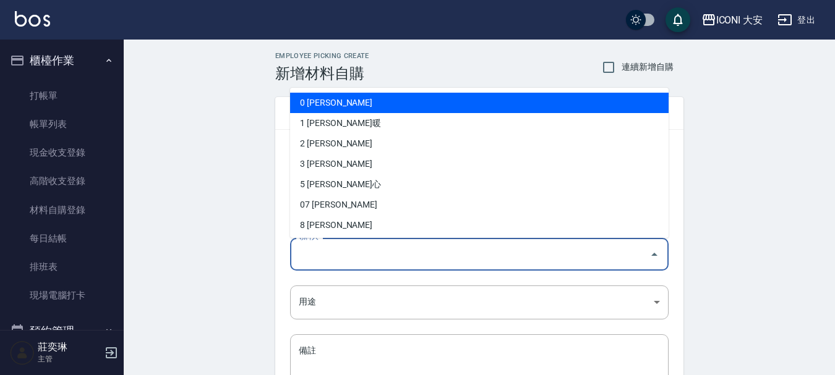
click at [377, 258] on input "領料人" at bounding box center [470, 255] width 349 height 22
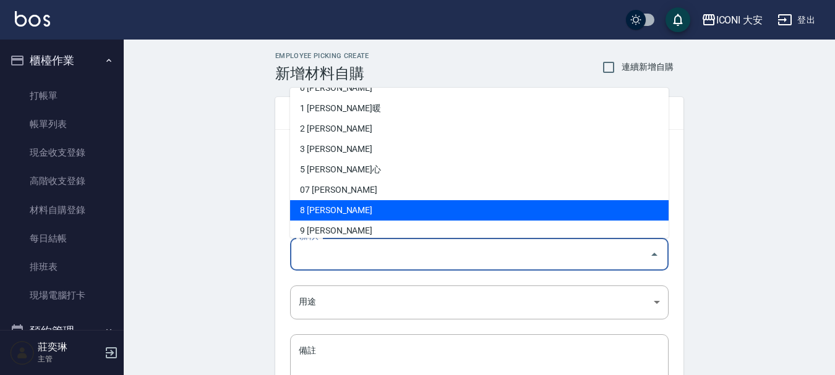
scroll to position [23, 0]
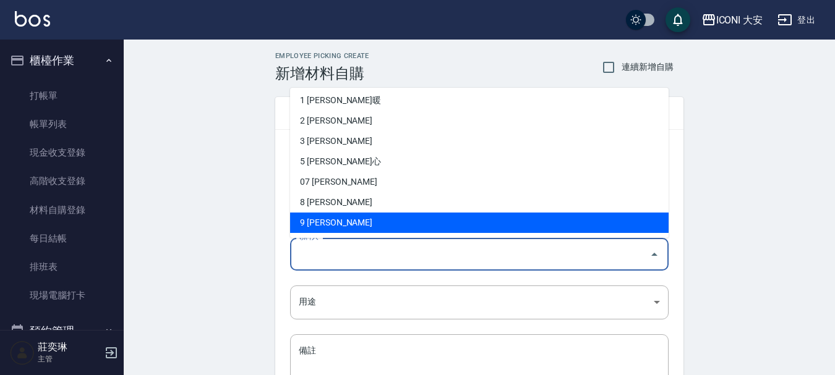
click at [348, 223] on li "9 [PERSON_NAME]" at bounding box center [479, 223] width 378 height 20
type input "陳姿琪"
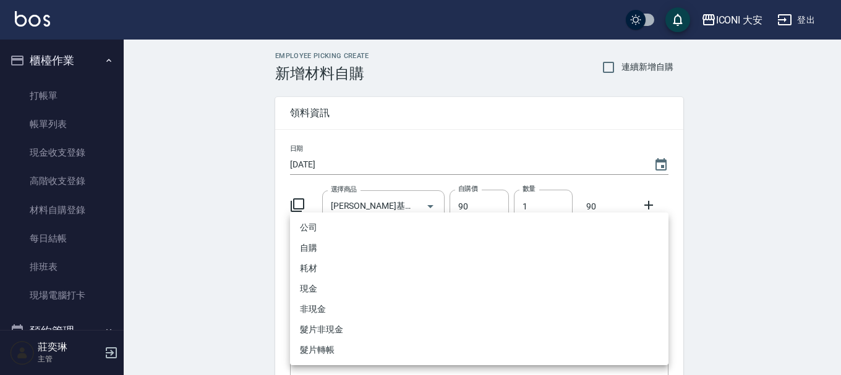
click at [348, 307] on body "ICONI 大安 登出 櫃檯作業 打帳單 帳單列表 現金收支登錄 高階收支登錄 材料自購登錄 每日結帳 排班表 現場電腦打卡 預約管理 預約管理 單日預約紀錄…" at bounding box center [420, 255] width 841 height 510
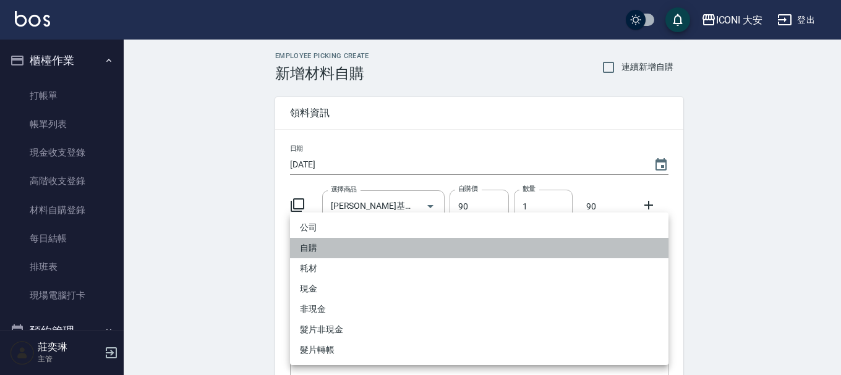
click at [326, 251] on li "自購" at bounding box center [479, 248] width 378 height 20
type input "自購"
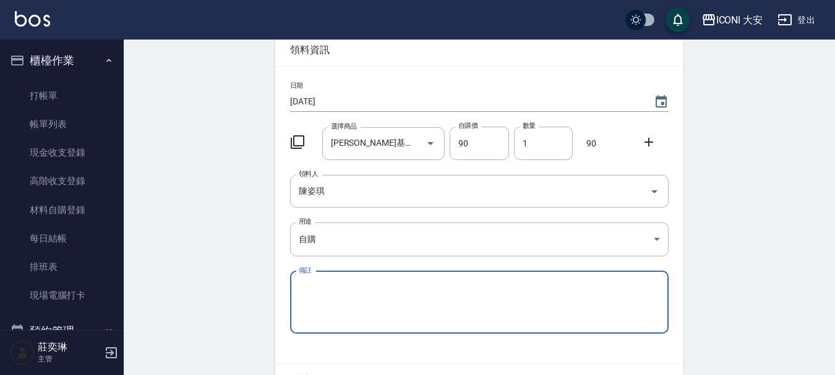
scroll to position [136, 0]
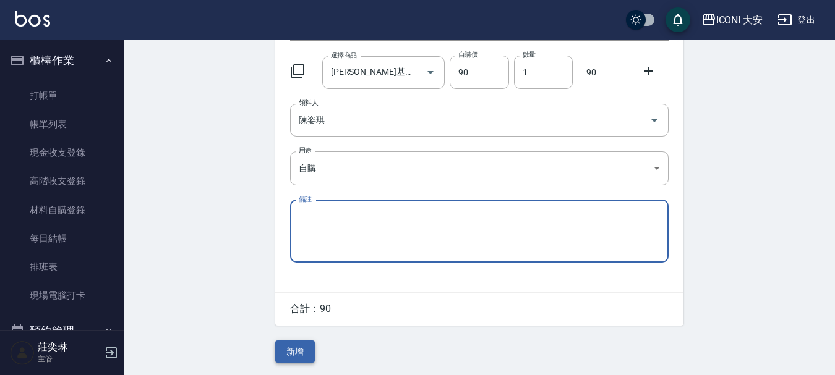
drag, startPoint x: 297, startPoint y: 352, endPoint x: 304, endPoint y: 351, distance: 6.8
click at [298, 352] on button "新增" at bounding box center [295, 352] width 40 height 23
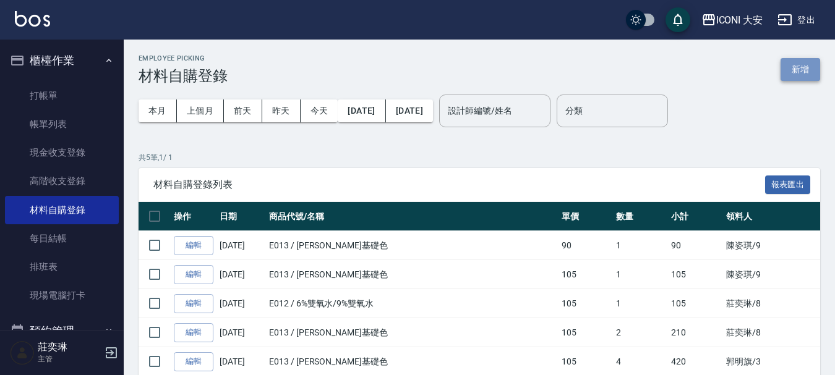
click at [794, 69] on button "新增" at bounding box center [800, 69] width 40 height 23
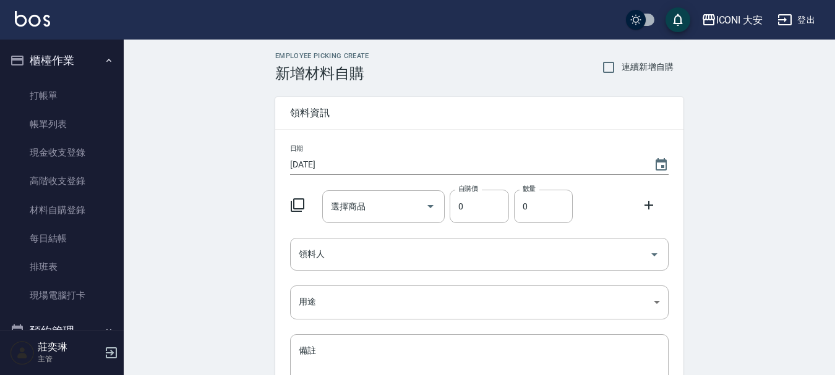
click at [301, 203] on icon at bounding box center [297, 205] width 15 height 15
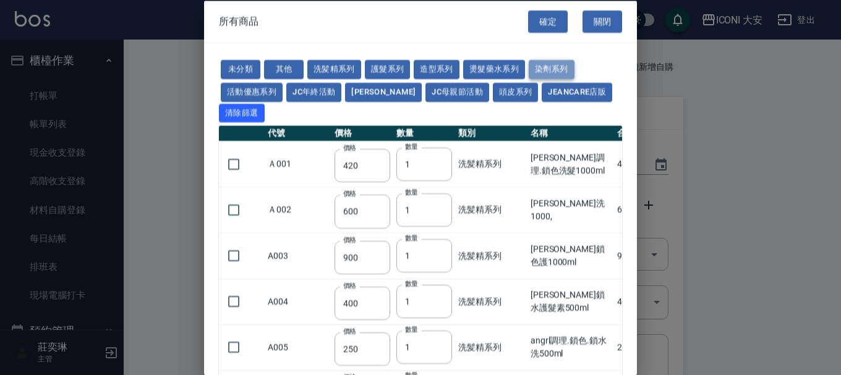
click at [549, 64] on button "染劑系列" at bounding box center [552, 69] width 46 height 19
type input "300"
type input "120"
type input "80"
type input "60"
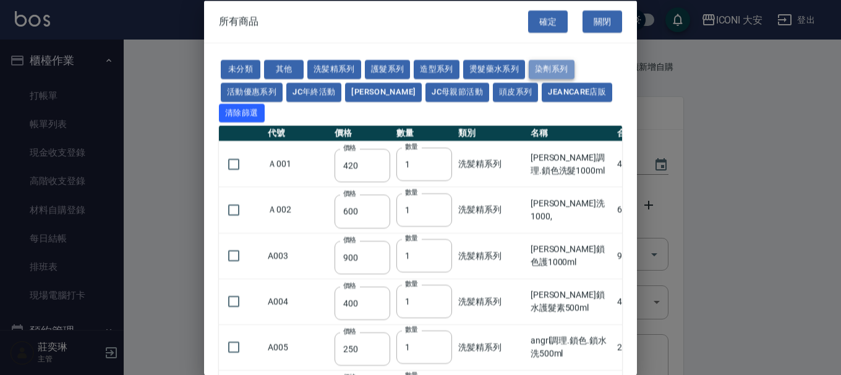
type input "140"
type input "100"
type input "140"
type input "350"
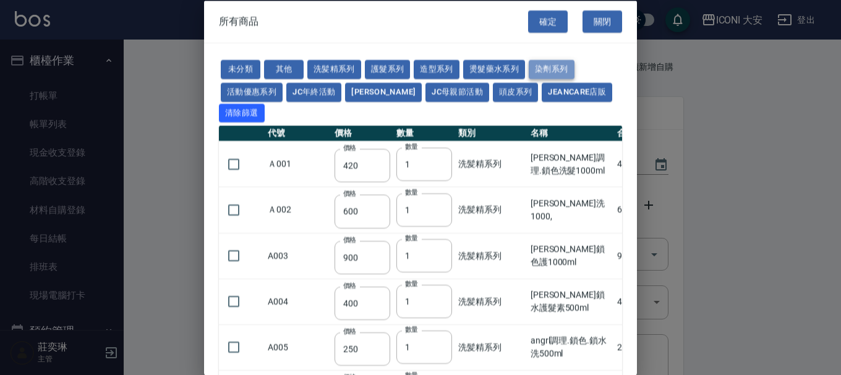
type input "50"
type input "450"
type input "250"
type input "140"
type input "90"
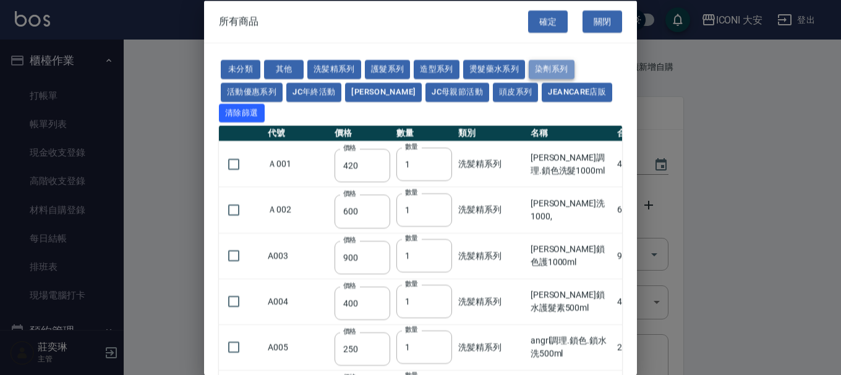
type input "120"
type input "135"
type input "160"
type input "400"
type input "300"
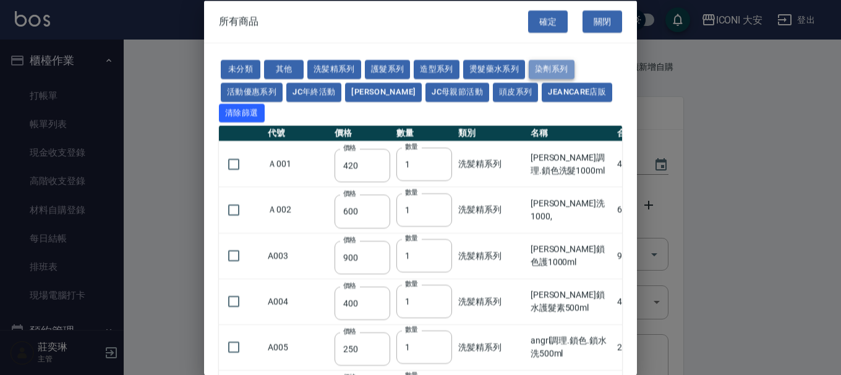
type input "300"
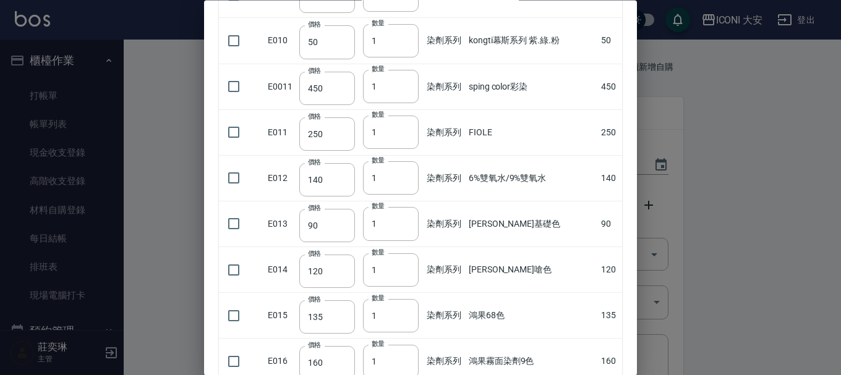
scroll to position [557, 0]
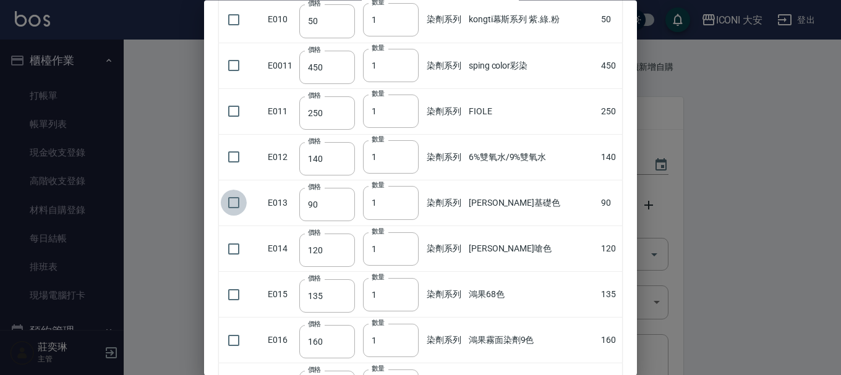
click at [237, 207] on input "checkbox" at bounding box center [234, 203] width 26 height 26
checkbox input "true"
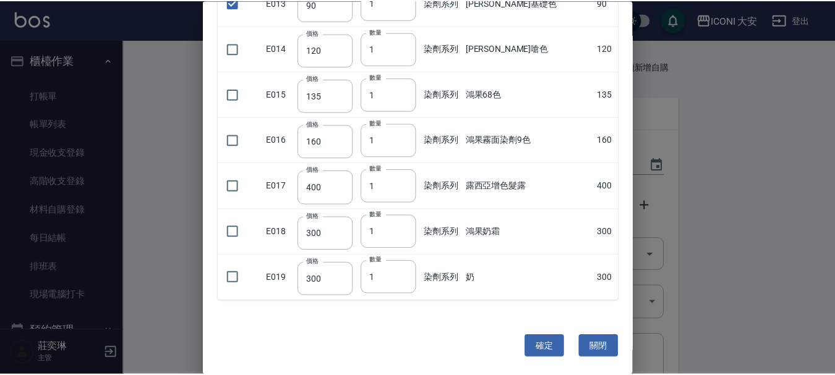
scroll to position [759, 0]
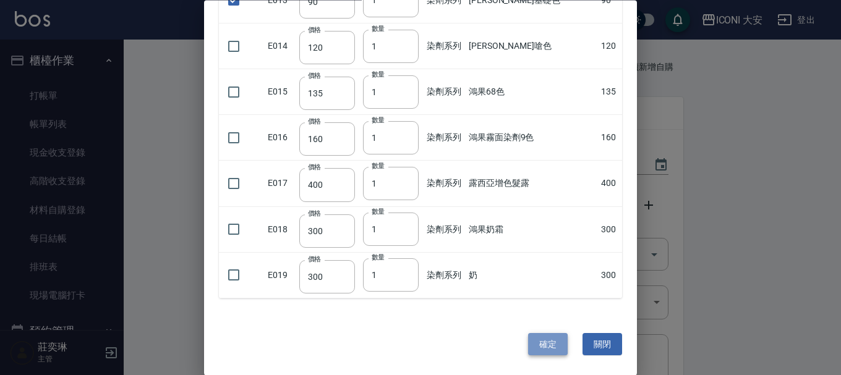
click at [537, 343] on button "確定" at bounding box center [548, 344] width 40 height 23
type input "[PERSON_NAME]基礎色"
type input "90"
type input "1"
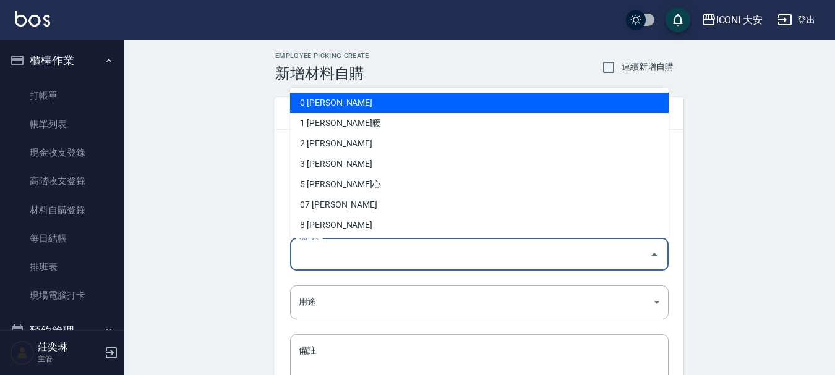
click at [378, 254] on input "領料人" at bounding box center [470, 255] width 349 height 22
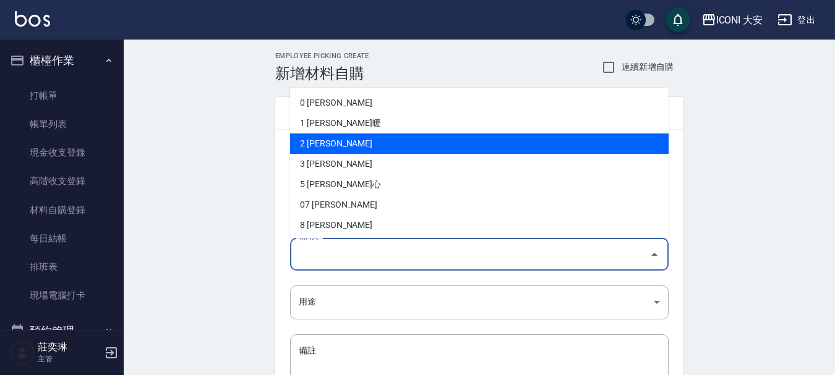
click at [341, 148] on li "2 [PERSON_NAME]" at bounding box center [479, 144] width 378 height 20
type input "曾素梅"
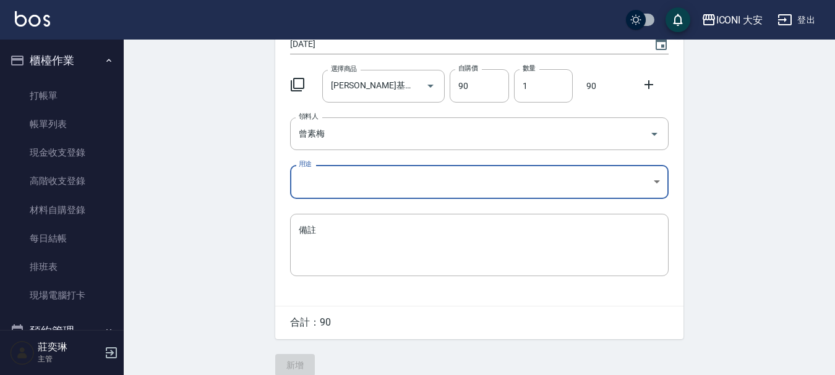
scroll to position [124, 0]
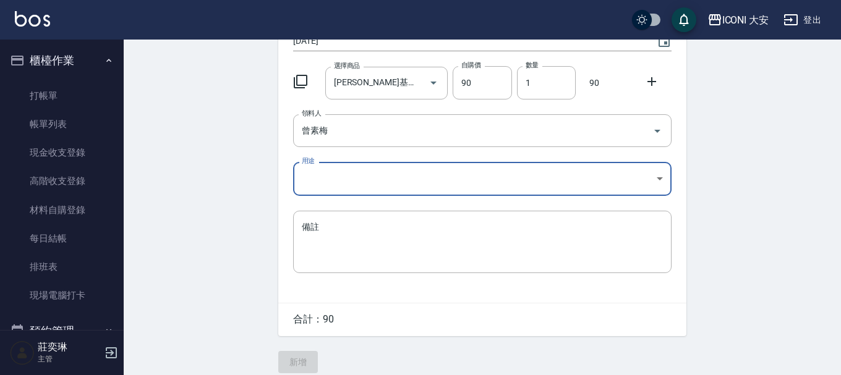
click at [325, 184] on body "ICONI 大安 登出 櫃檯作業 打帳單 帳單列表 現金收支登錄 高階收支登錄 材料自購登錄 每日結帳 排班表 現場電腦打卡 預約管理 預約管理 單日預約紀錄…" at bounding box center [420, 131] width 841 height 510
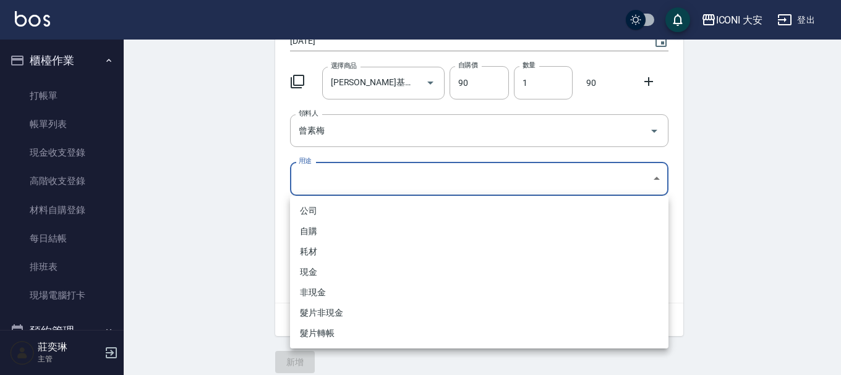
click at [320, 234] on li "自購" at bounding box center [479, 231] width 378 height 20
type input "自購"
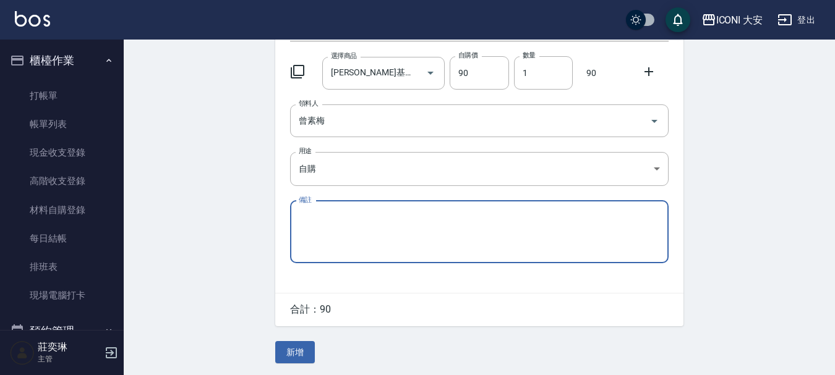
scroll to position [136, 0]
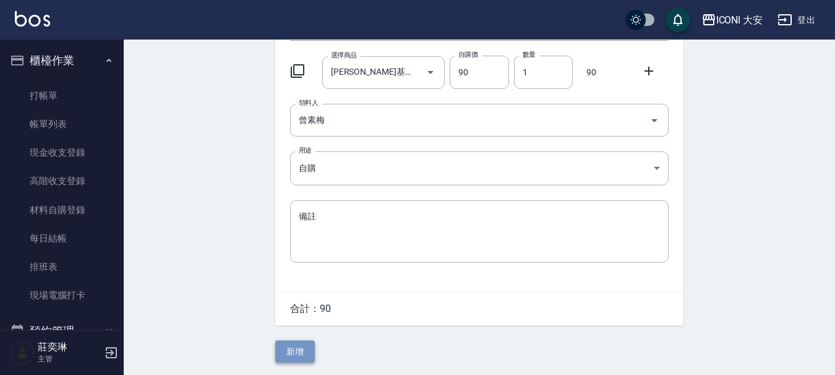
click at [291, 348] on button "新增" at bounding box center [295, 352] width 40 height 23
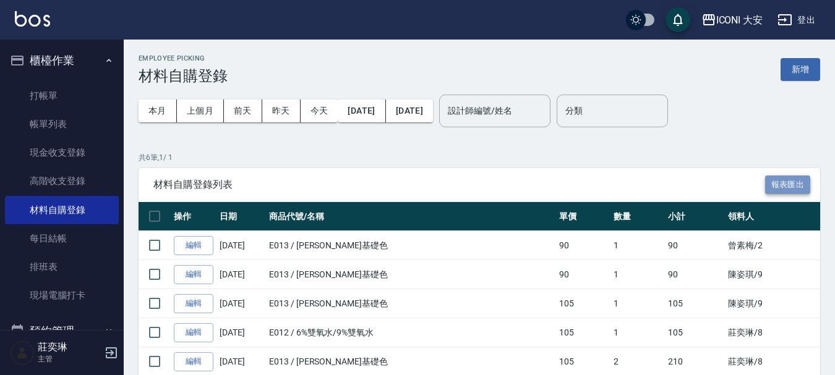
click at [793, 186] on button "報表匯出" at bounding box center [788, 185] width 46 height 19
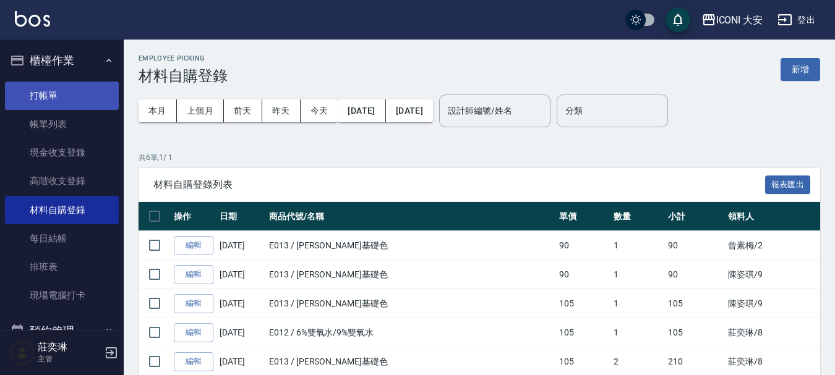
click at [33, 99] on link "打帳單" at bounding box center [62, 96] width 114 height 28
